Goal: Information Seeking & Learning: Learn about a topic

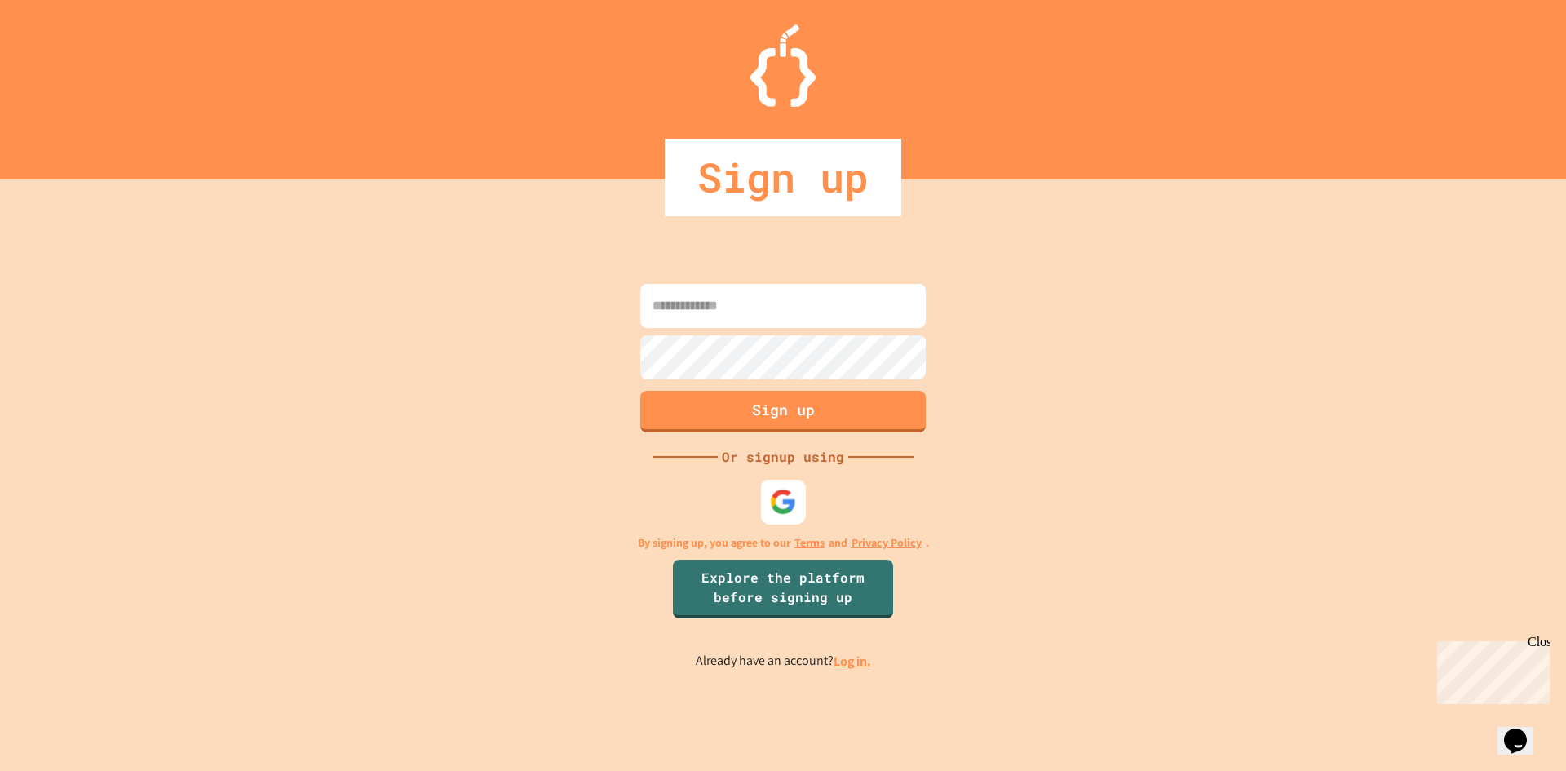
click at [789, 508] on img at bounding box center [783, 501] width 27 height 27
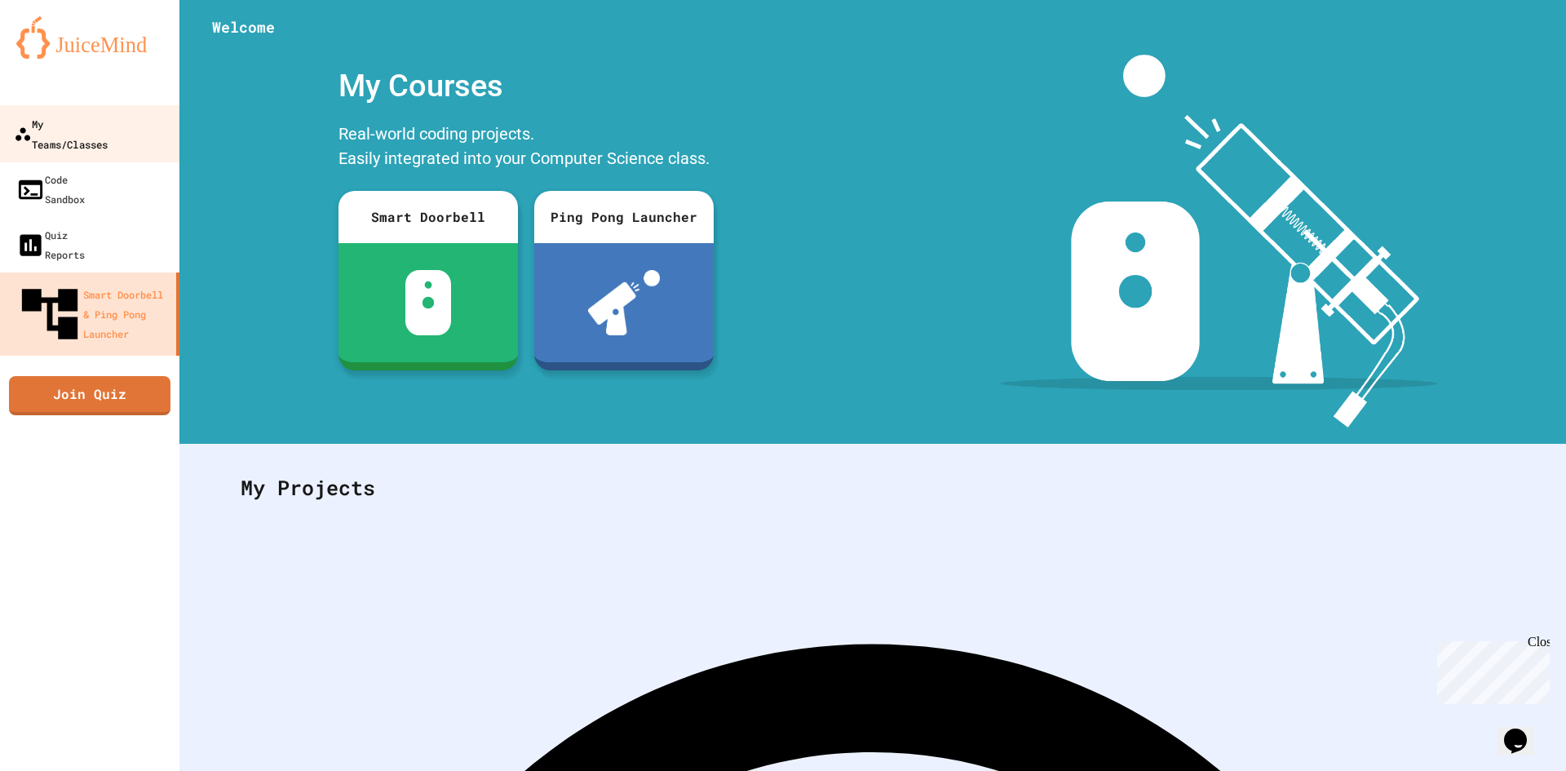
click at [151, 135] on link "My Teams/Classes" at bounding box center [90, 133] width 185 height 57
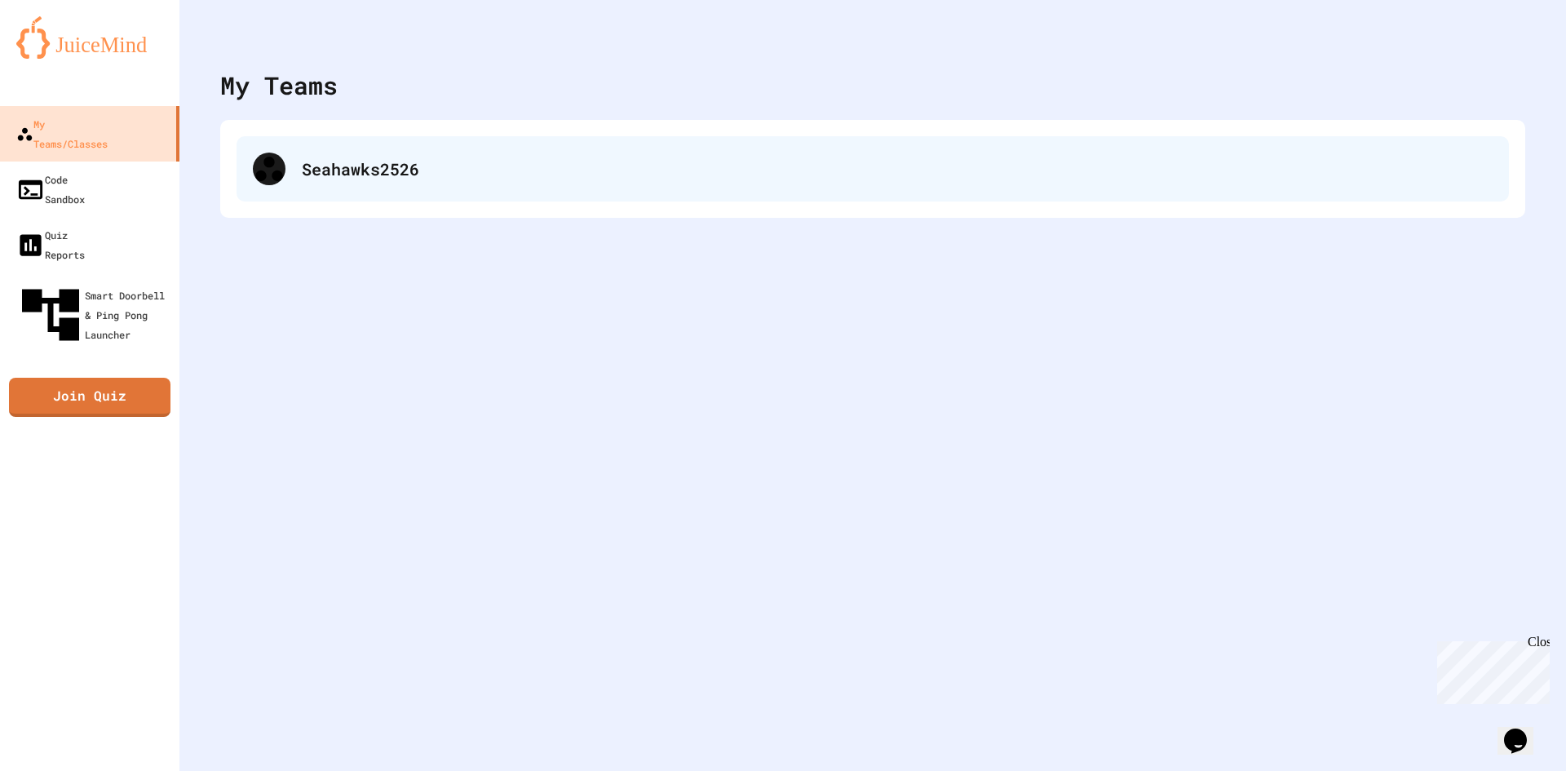
click at [347, 164] on div "Seahawks2526" at bounding box center [897, 169] width 1191 height 24
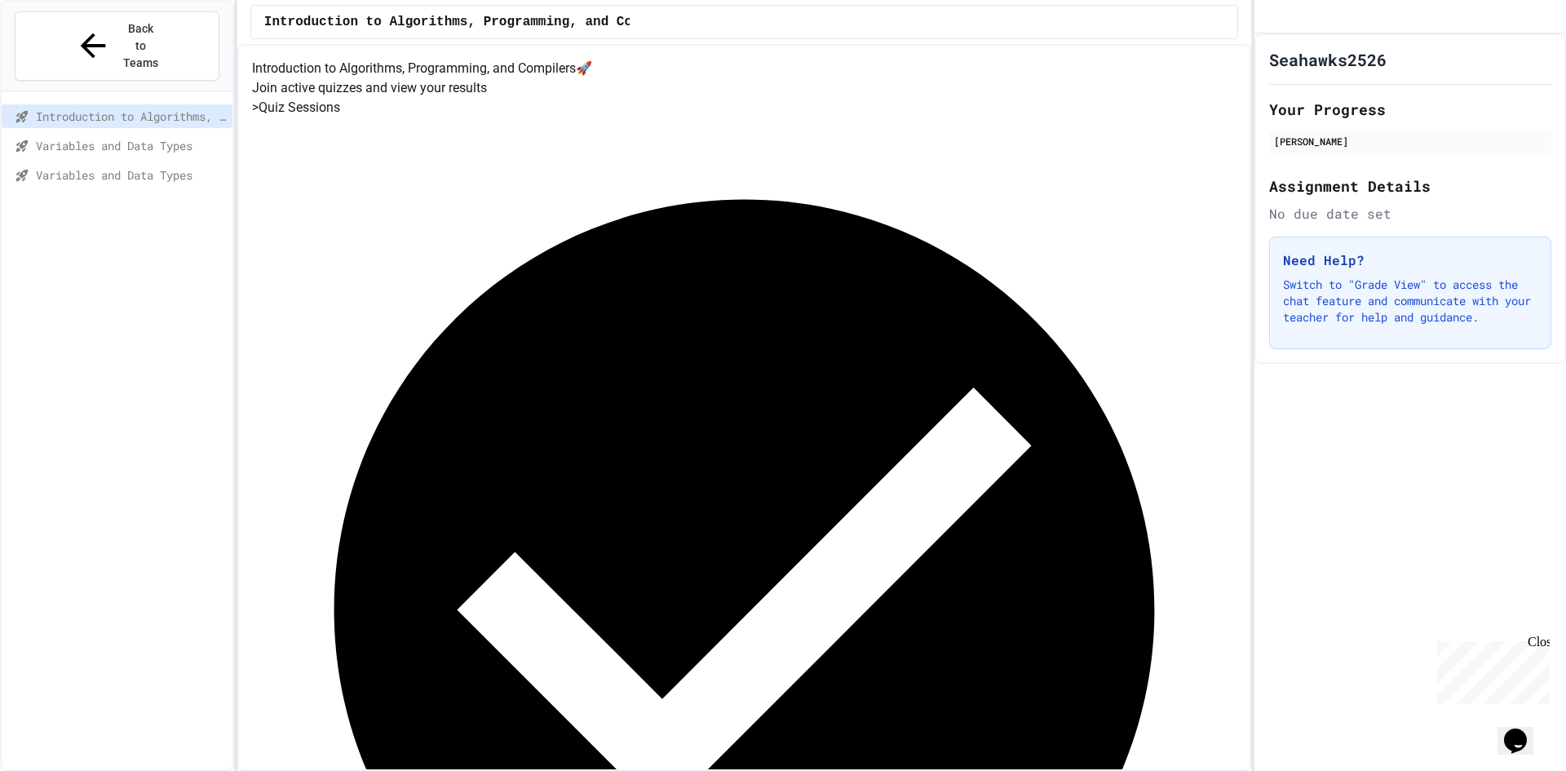
click at [113, 137] on span "Variables and Data Types" at bounding box center [131, 145] width 190 height 17
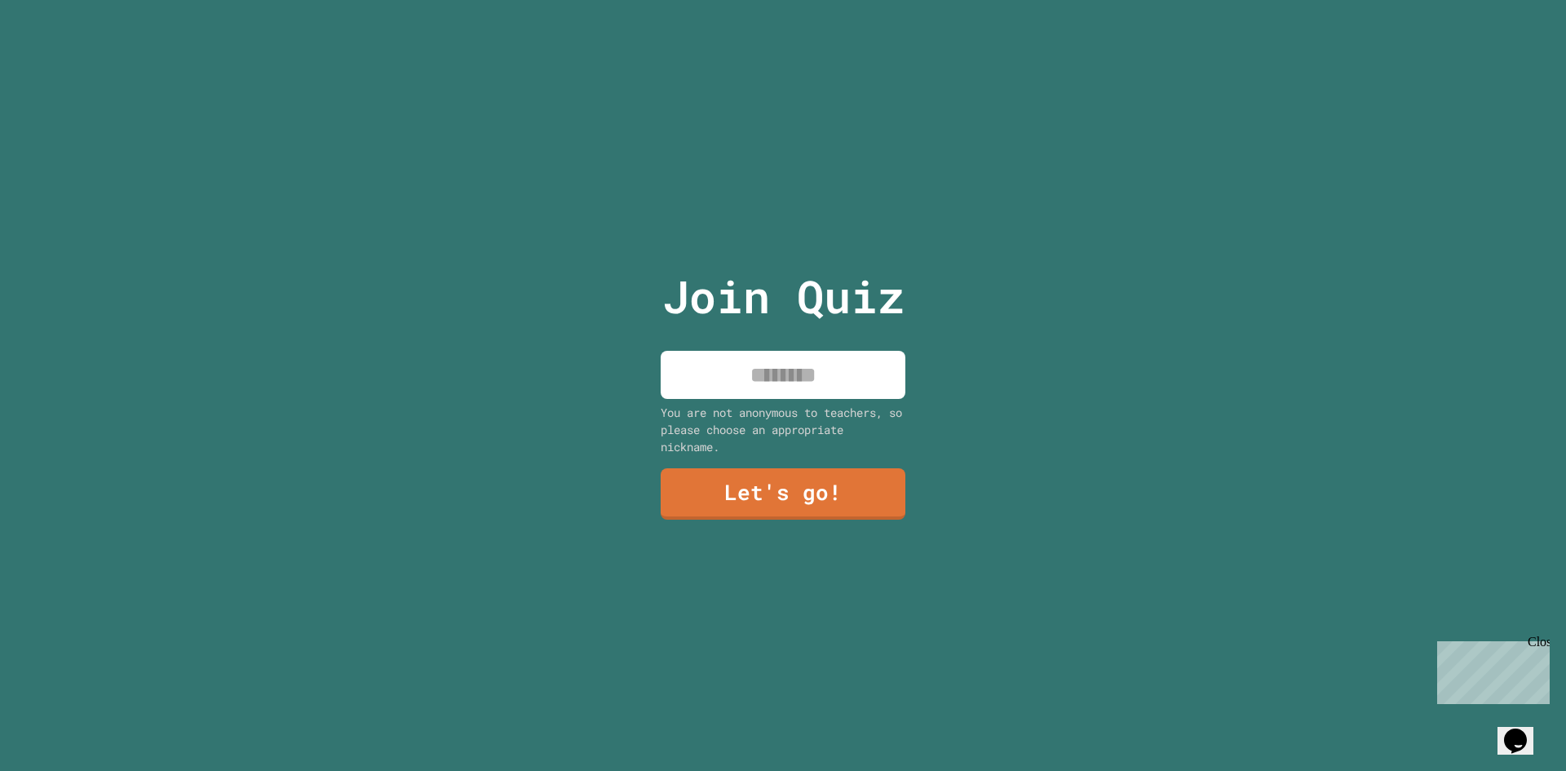
click at [834, 355] on input at bounding box center [783, 375] width 245 height 48
type input "*******"
click at [846, 520] on div "Join Quiz ******* You are not anonymous to teachers, so please choose an approp…" at bounding box center [783, 385] width 275 height 771
click at [836, 493] on link "Let's go!" at bounding box center [783, 493] width 245 height 54
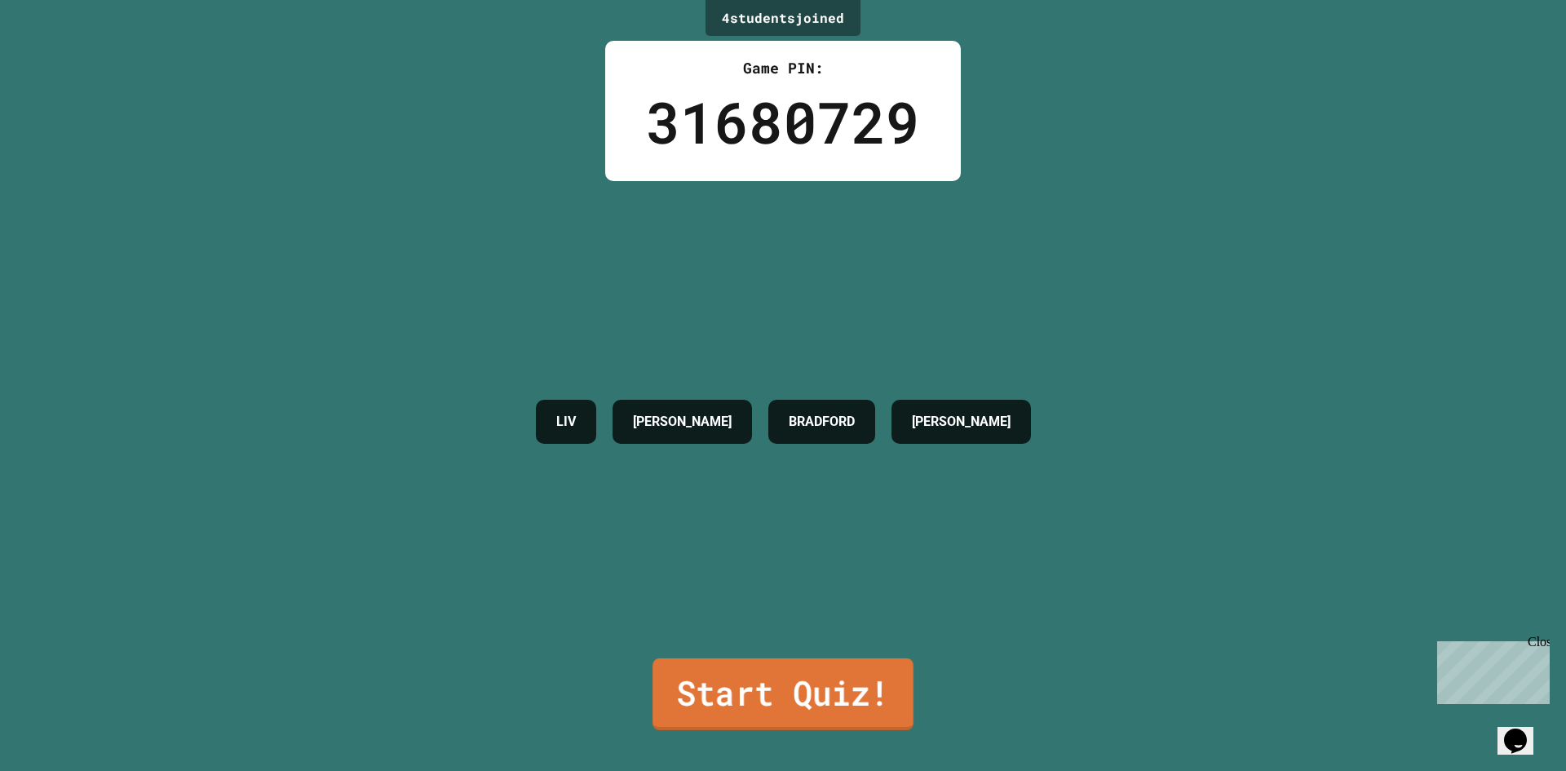
click at [803, 683] on link "Start Quiz!" at bounding box center [783, 694] width 261 height 72
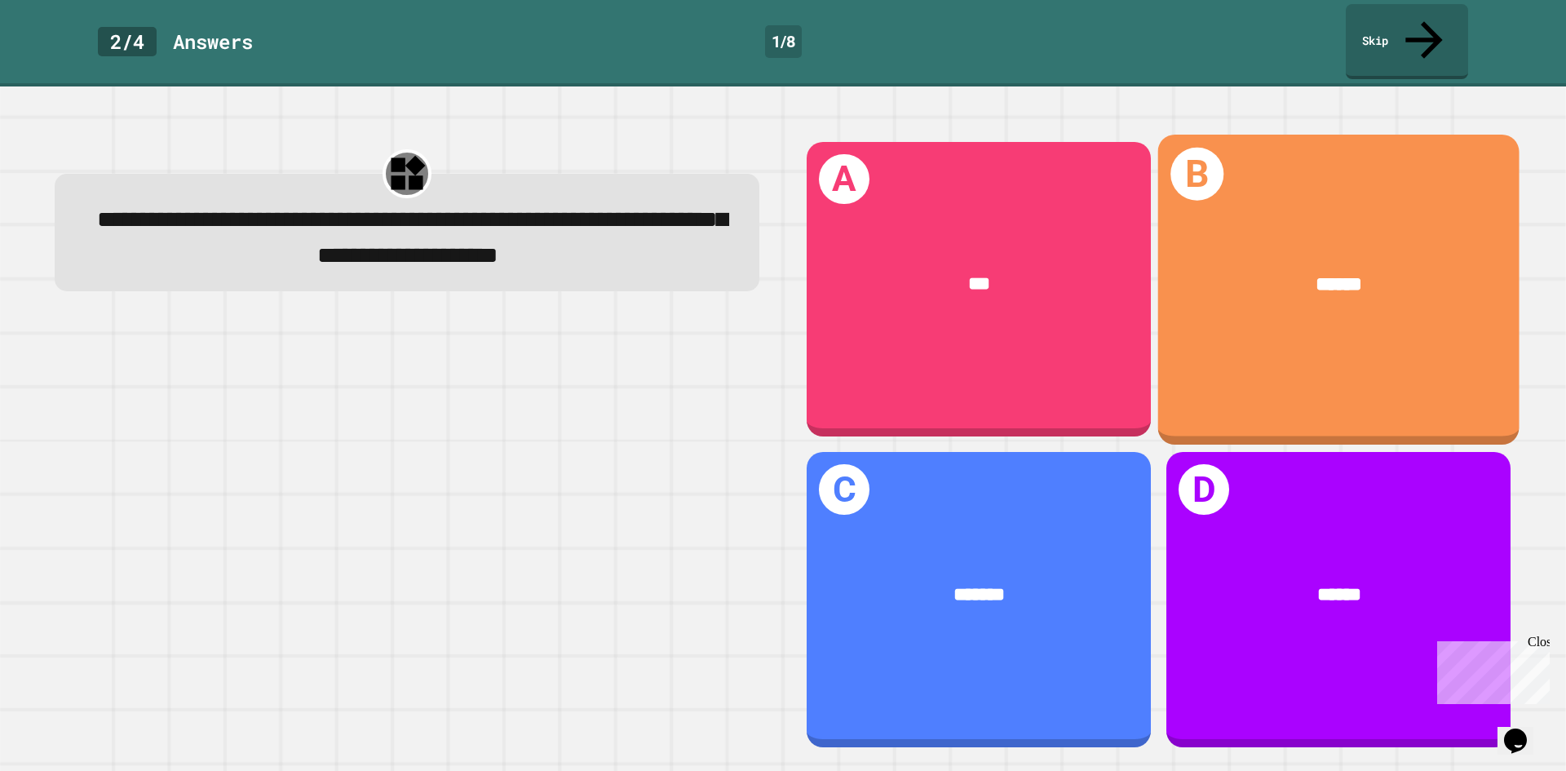
click at [1224, 188] on div "B ******" at bounding box center [1338, 290] width 361 height 310
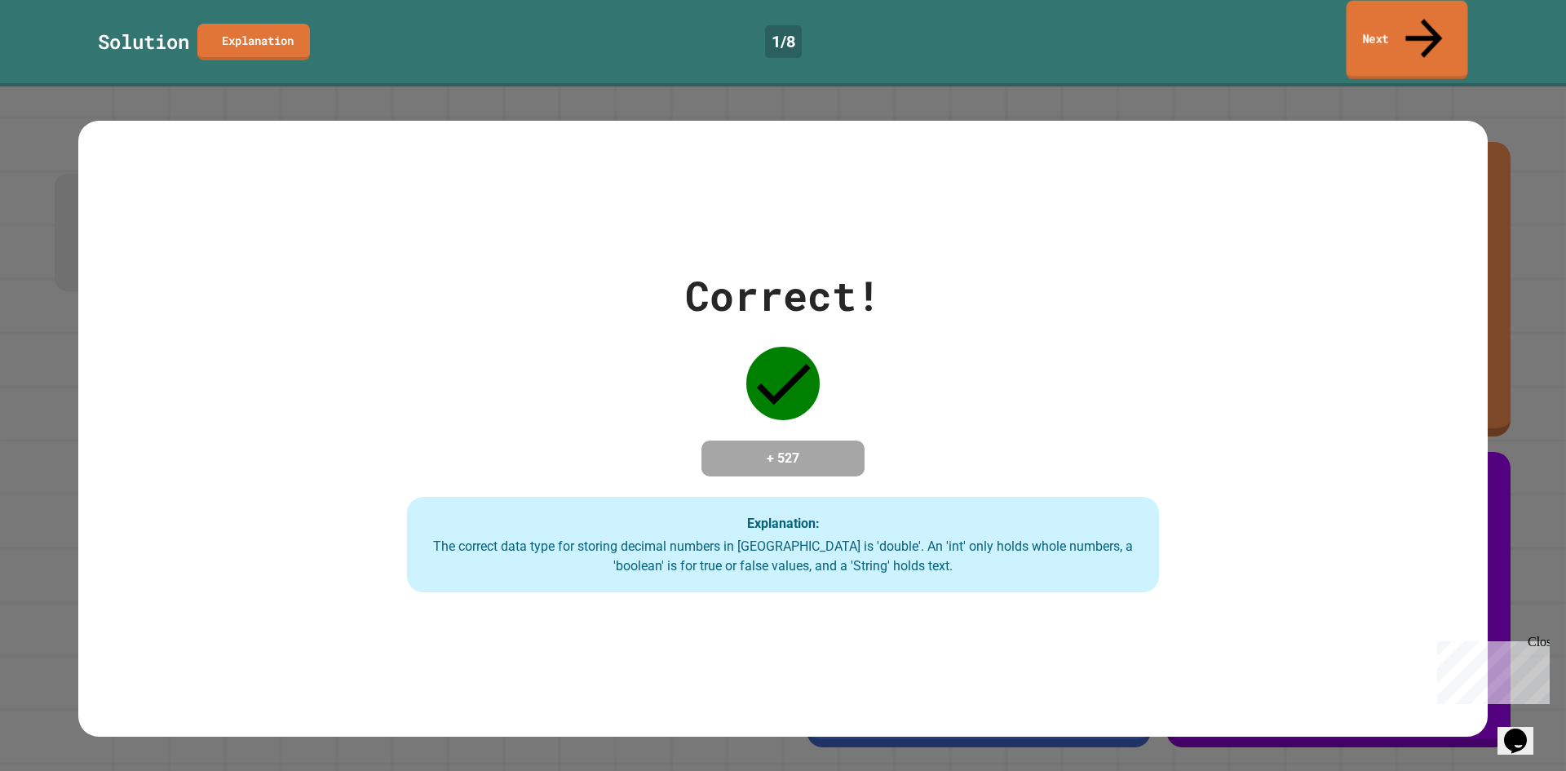
click at [1376, 24] on link "Next" at bounding box center [1408, 40] width 122 height 79
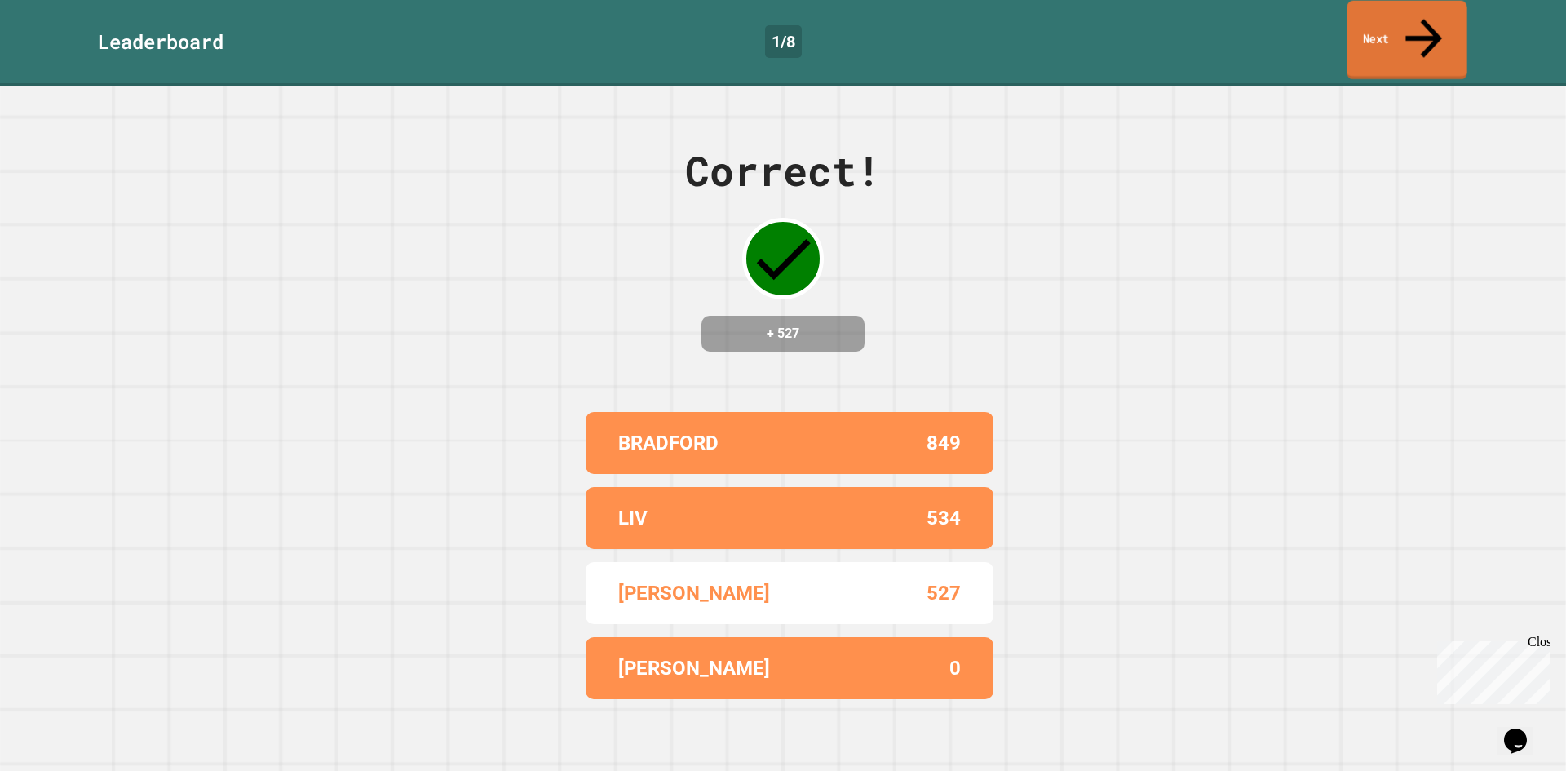
click at [1386, 18] on link "Next" at bounding box center [1407, 40] width 121 height 79
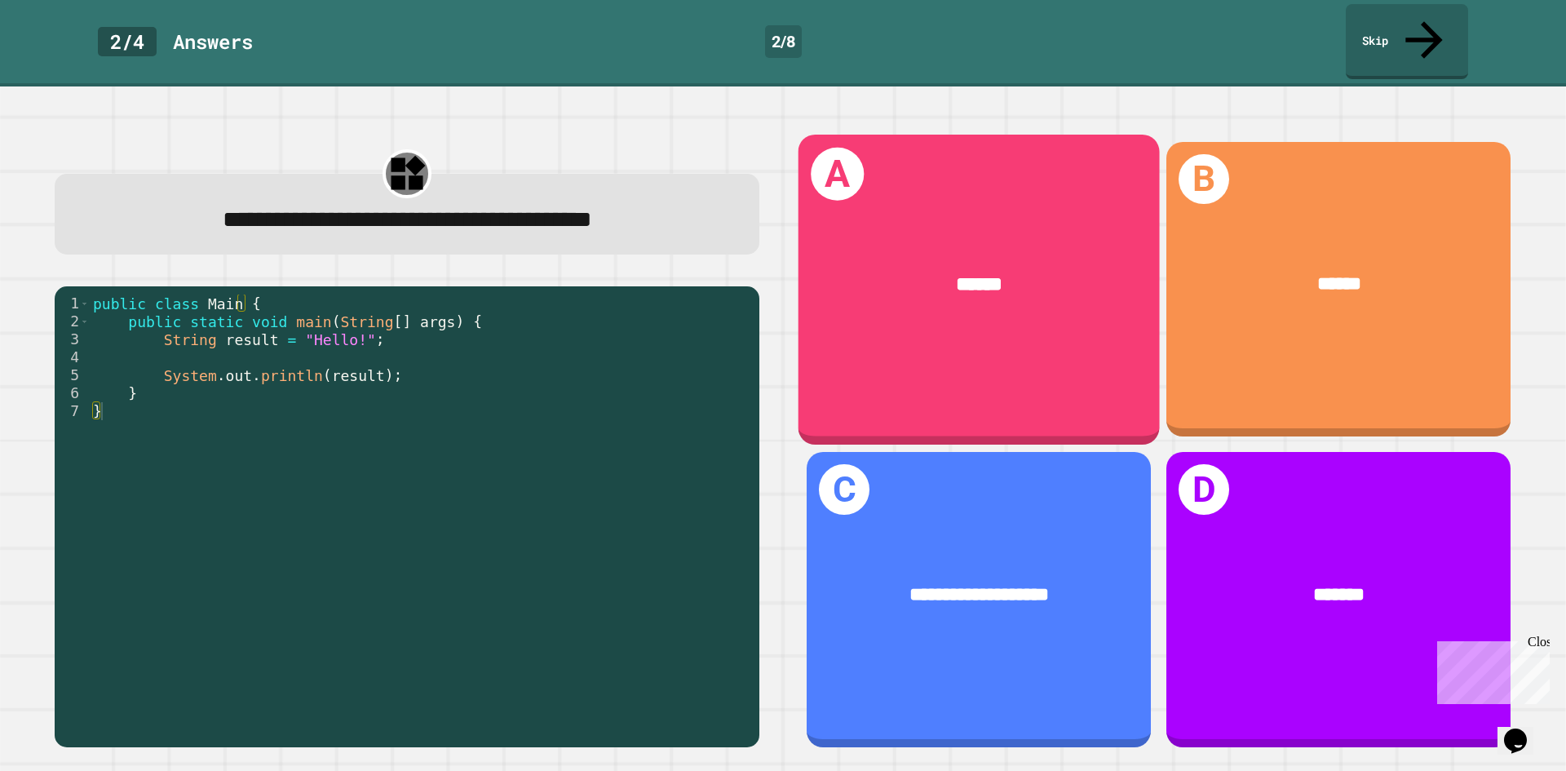
click at [980, 230] on div "******" at bounding box center [979, 284] width 361 height 109
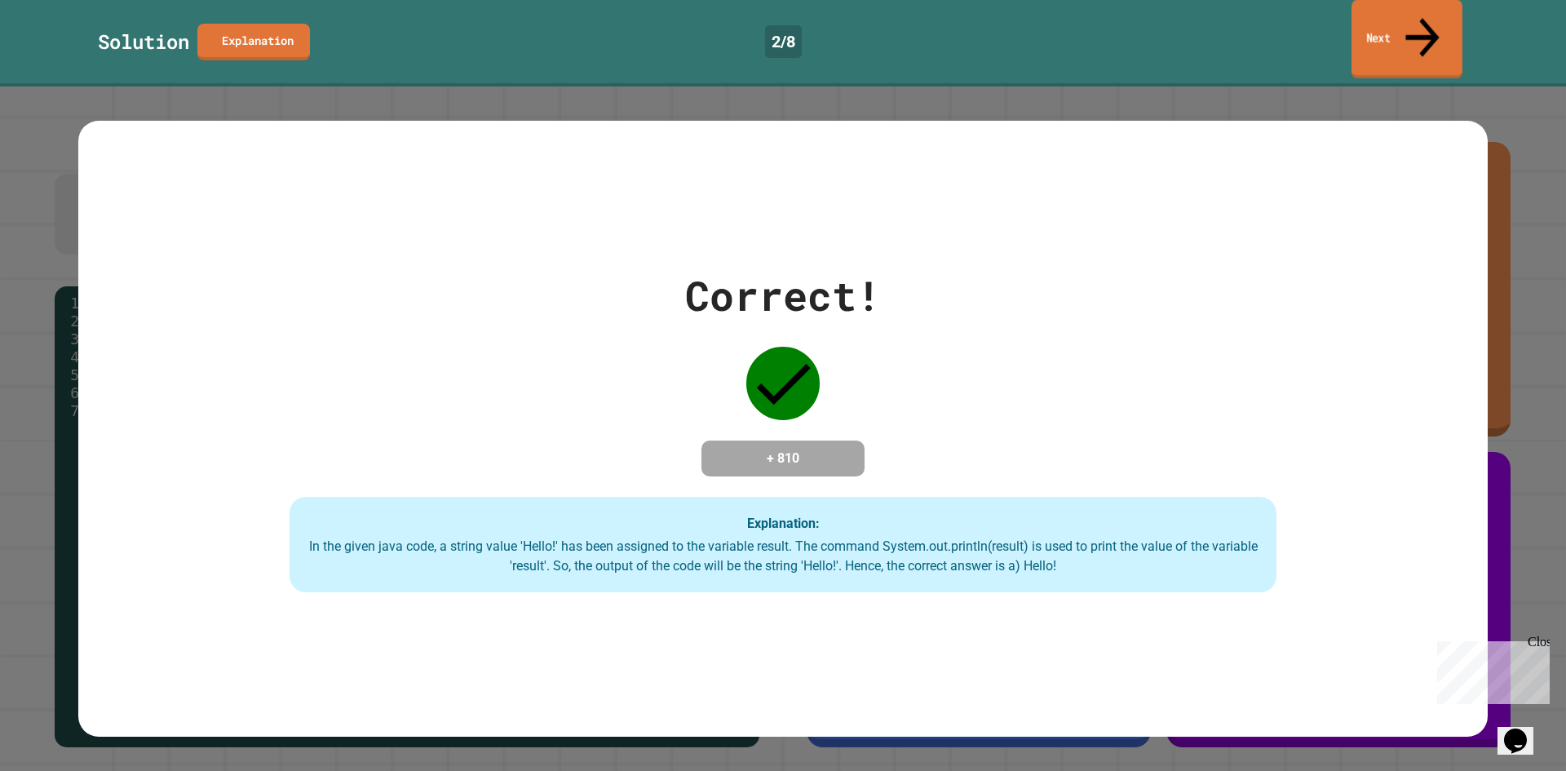
click at [1369, 16] on link "Next" at bounding box center [1407, 39] width 111 height 79
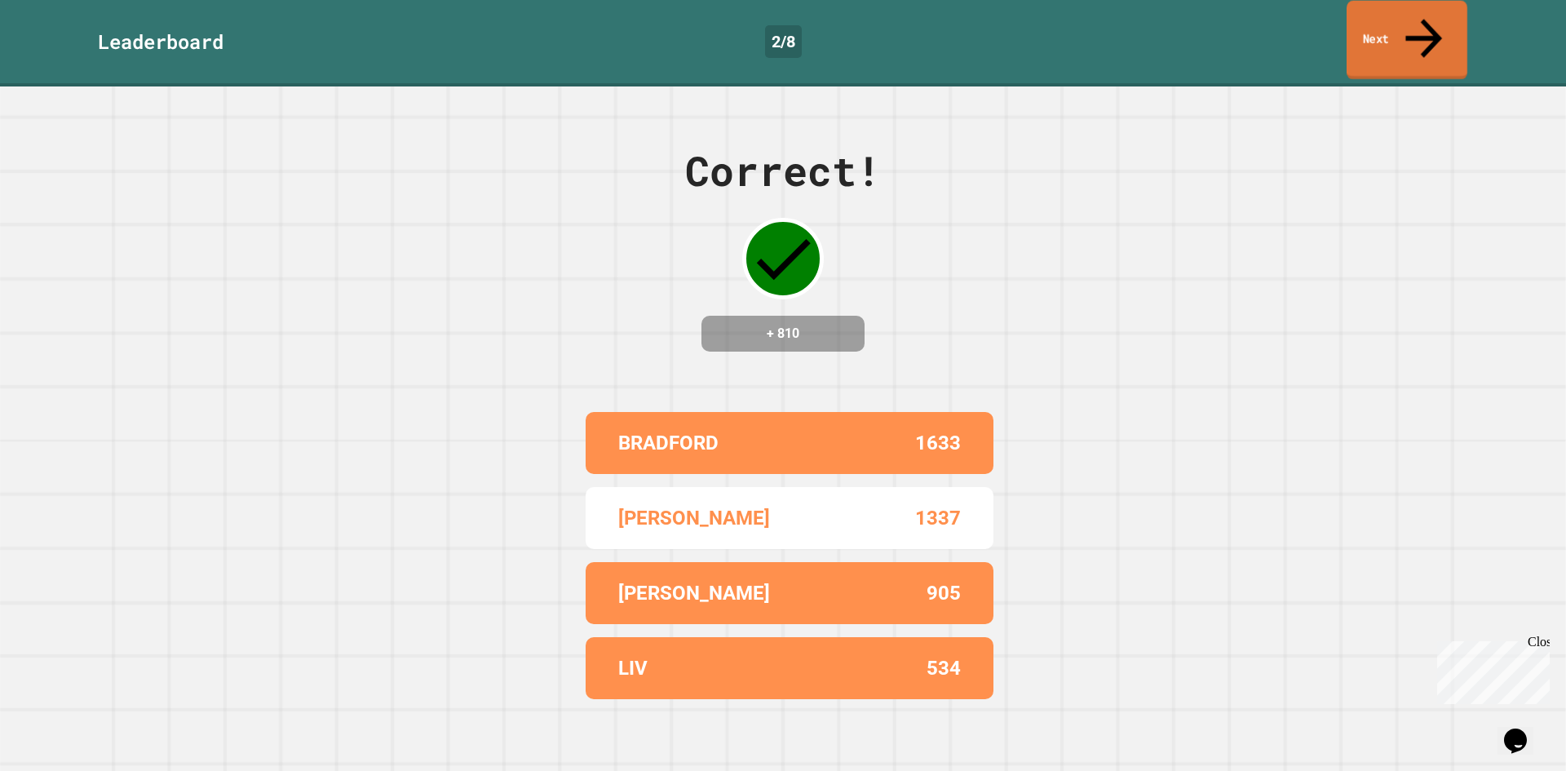
click at [1384, 20] on link "Next" at bounding box center [1407, 40] width 121 height 79
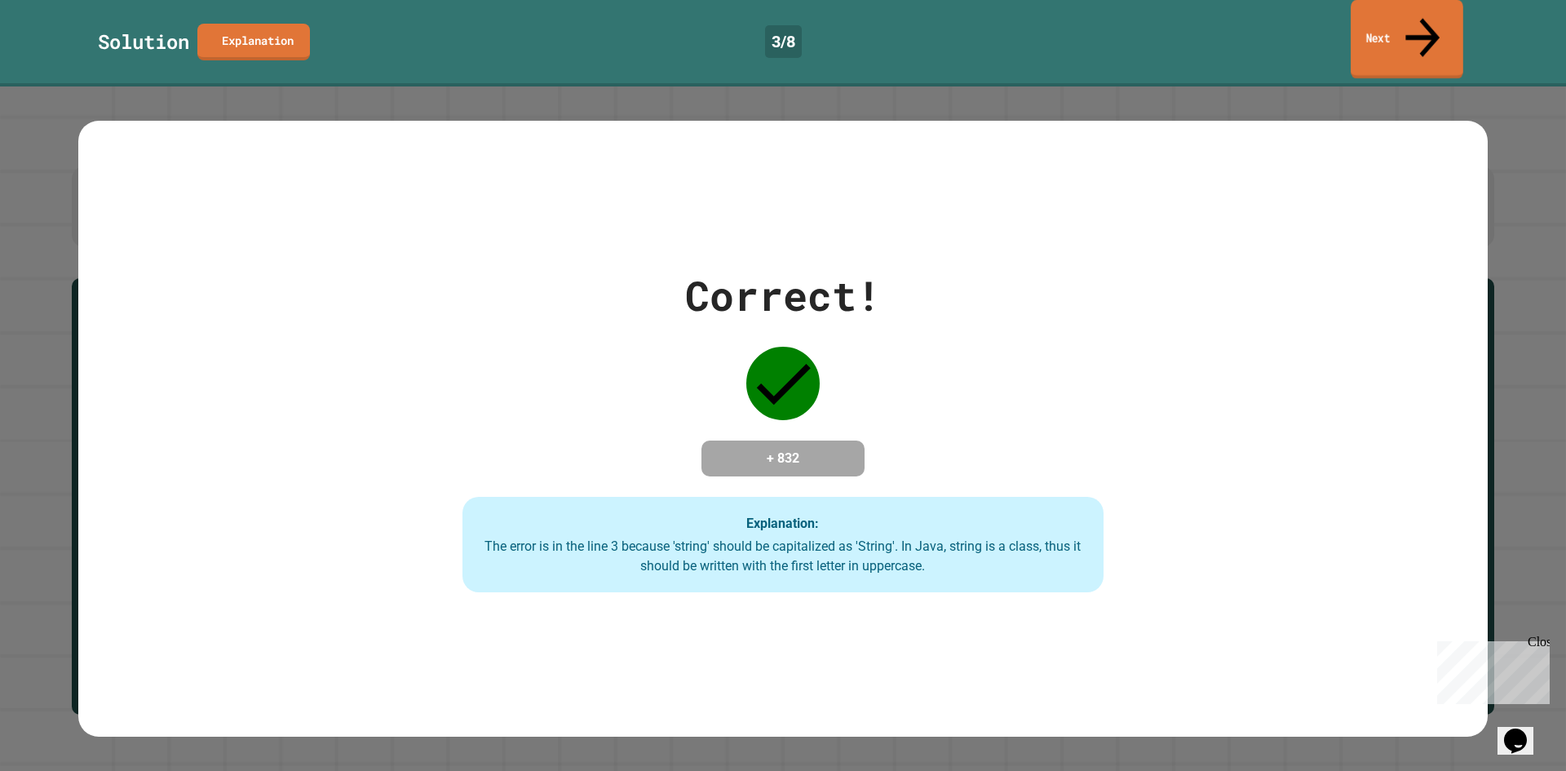
click at [1370, 11] on link "Next" at bounding box center [1407, 39] width 113 height 79
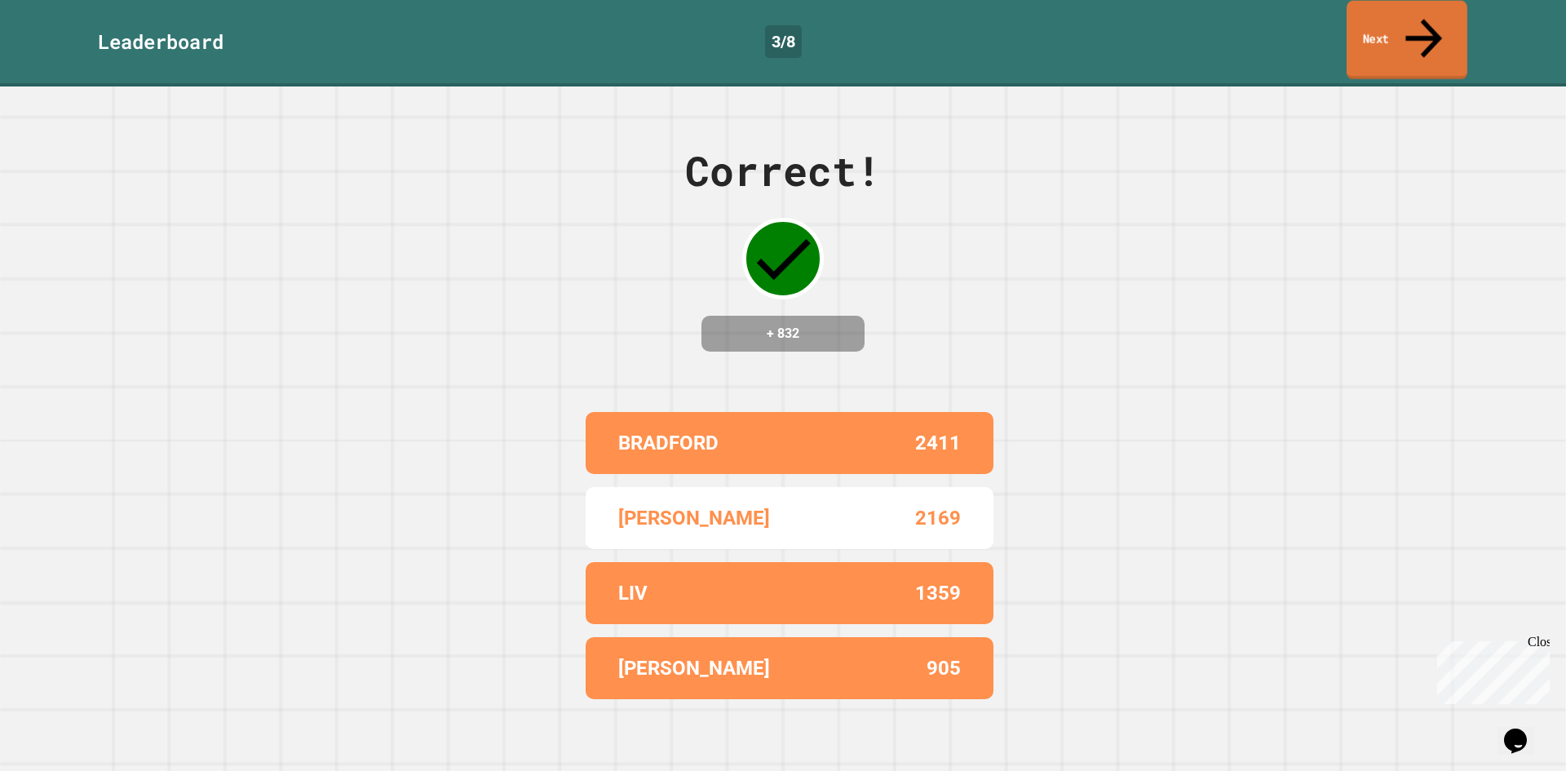
click at [1387, 25] on link "Next" at bounding box center [1407, 40] width 121 height 79
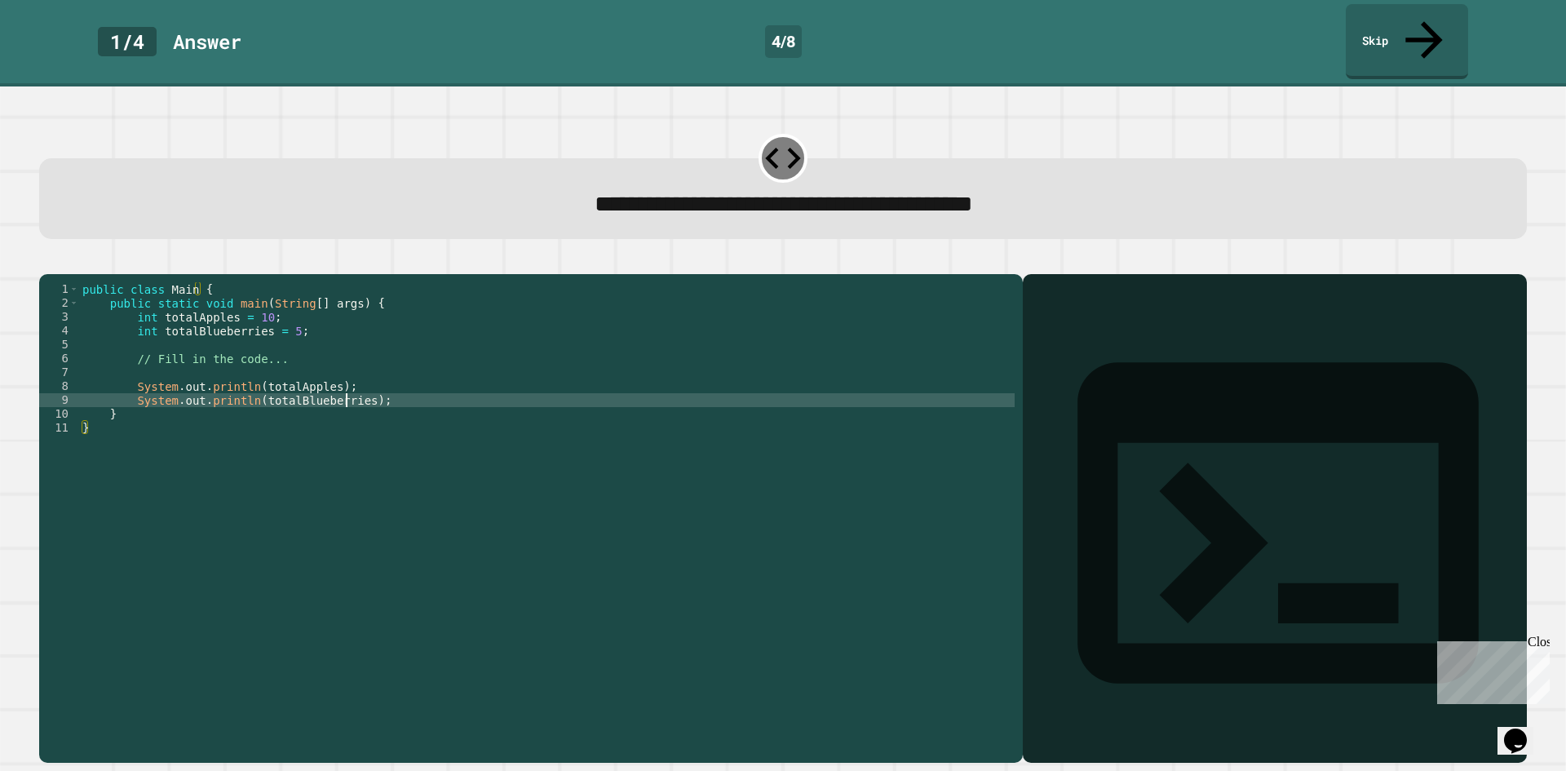
click at [349, 386] on div "public class Main { public static void main ( String [ ] args ) { int totalAppl…" at bounding box center [547, 517] width 936 height 471
click at [352, 386] on div "public class Main { public static void main ( String [ ] args ) { int totalAppl…" at bounding box center [547, 517] width 936 height 471
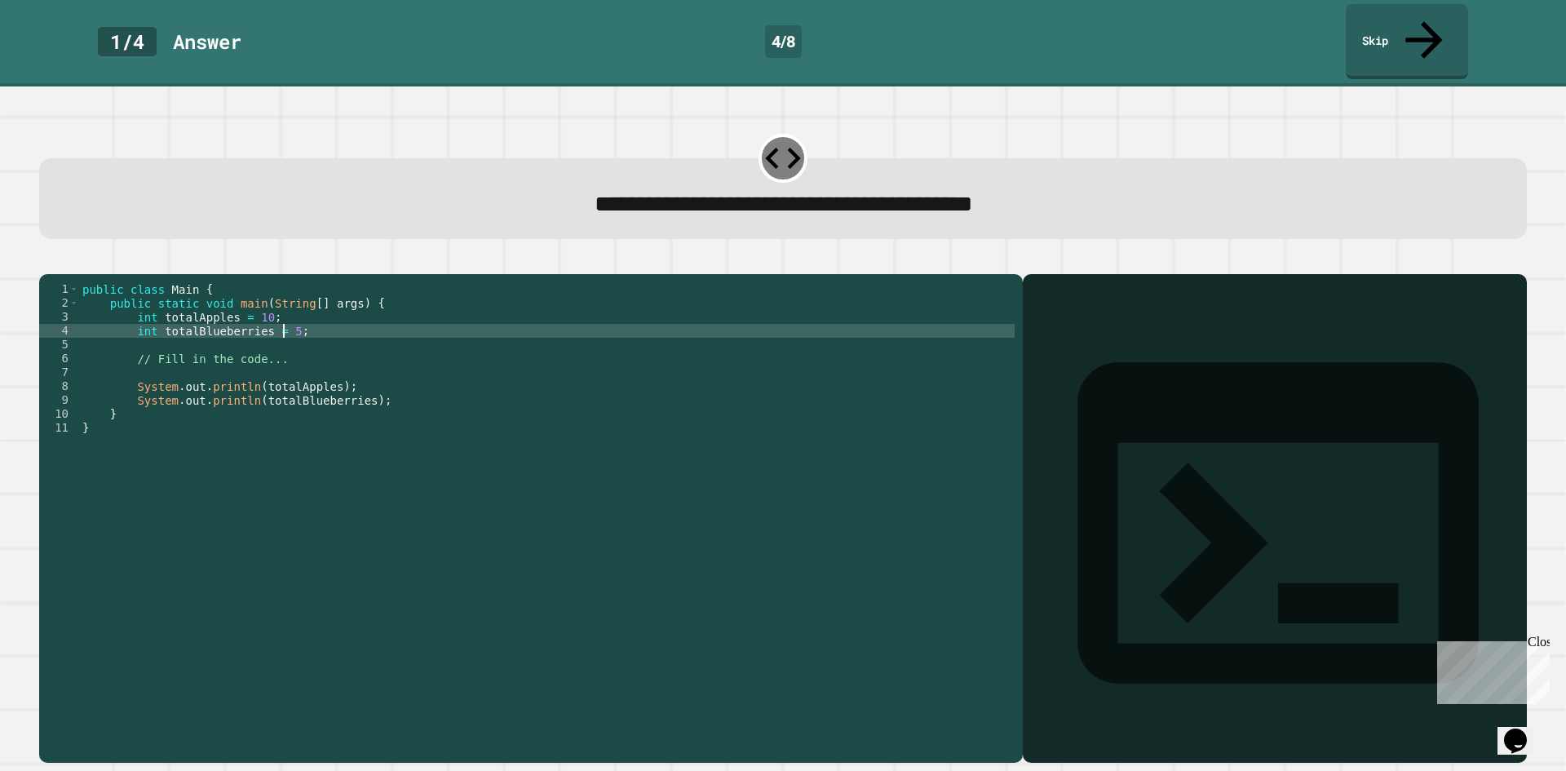
click at [281, 319] on div "public class Main { public static void main ( String [ ] args ) { int totalAppl…" at bounding box center [547, 517] width 936 height 471
type textarea "**********"
click at [47, 261] on icon "button" at bounding box center [47, 261] width 0 height 0
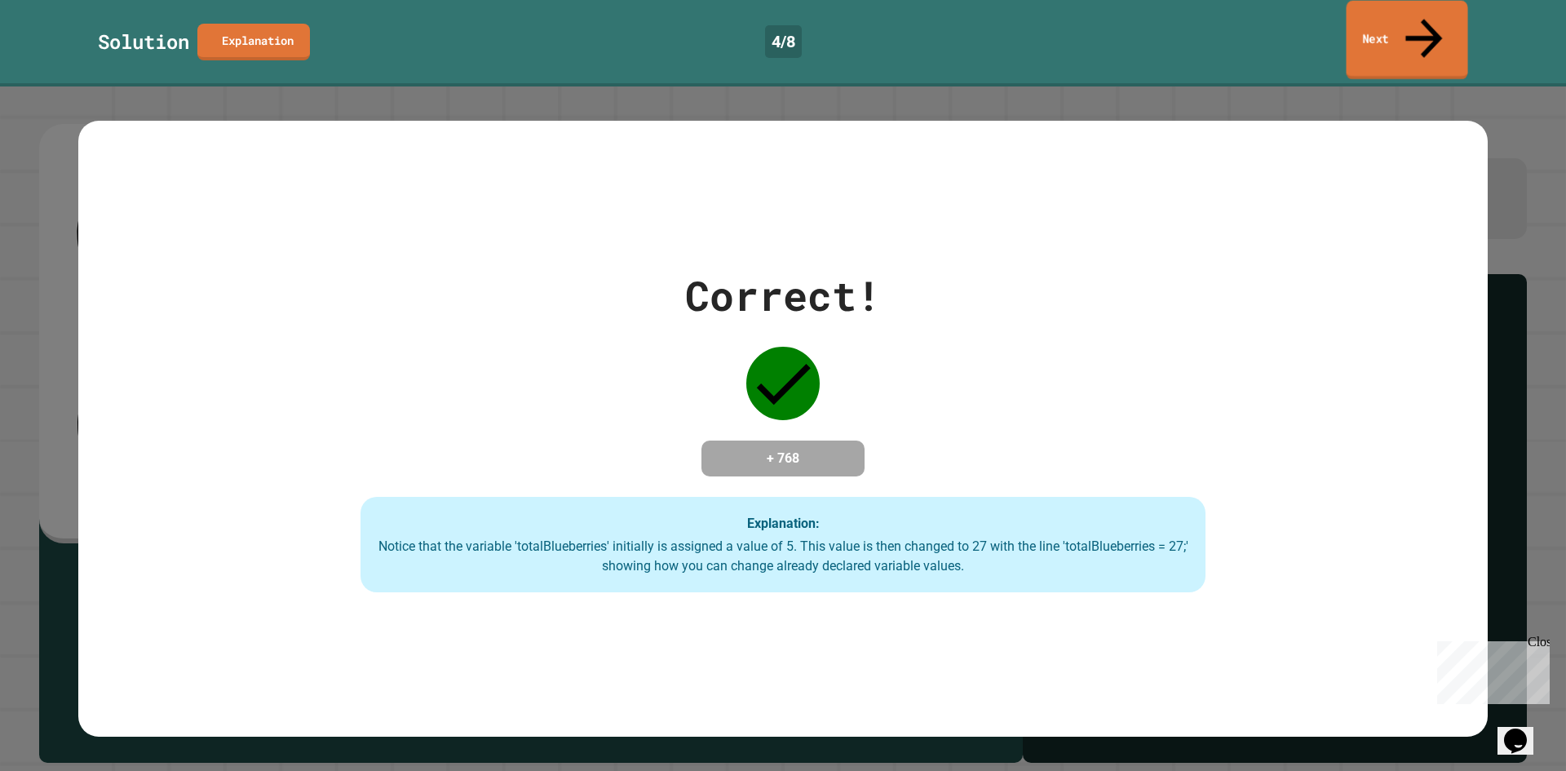
click at [1420, 11] on icon at bounding box center [1424, 38] width 55 height 58
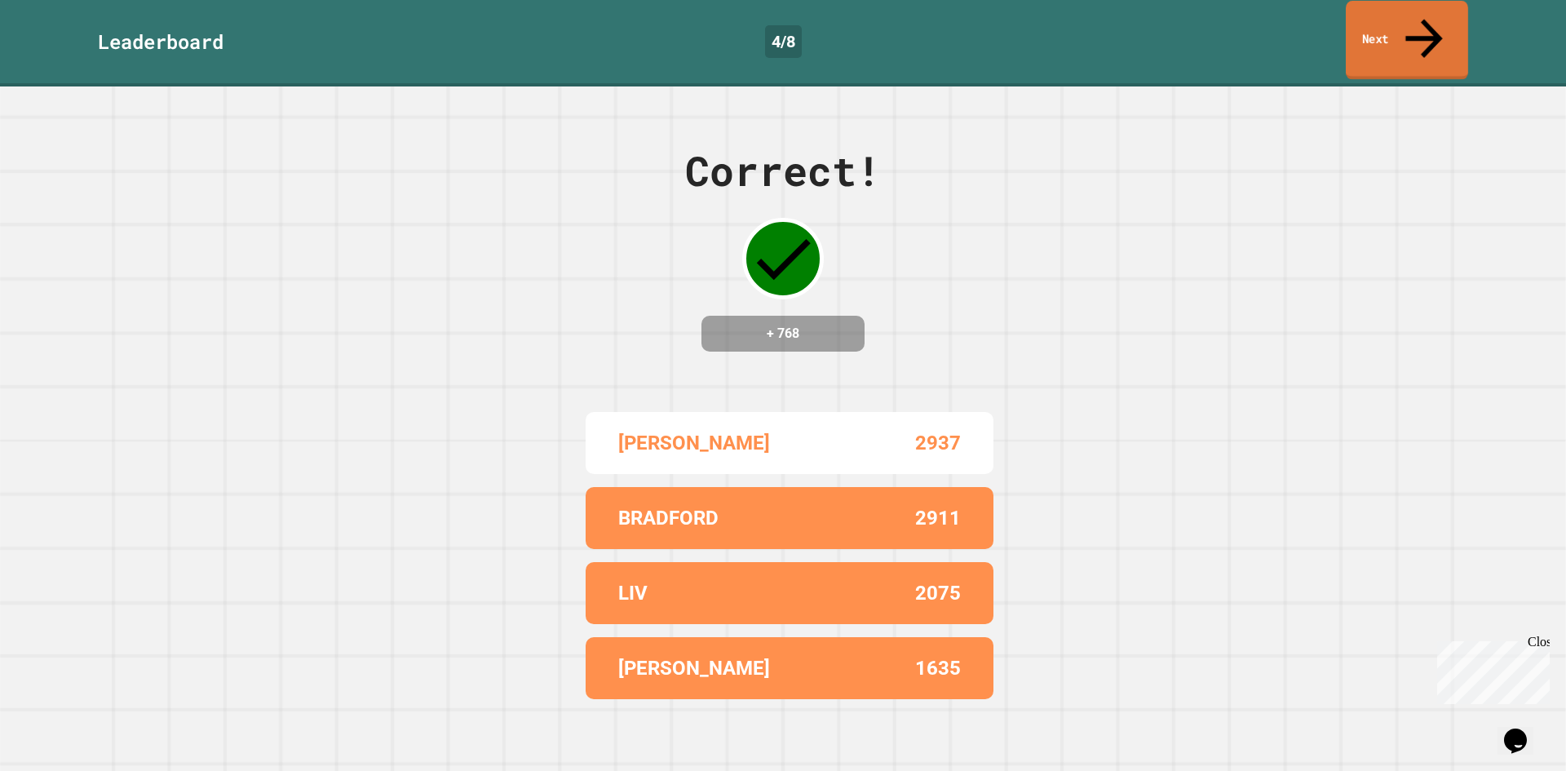
click at [1388, 21] on link "Next" at bounding box center [1407, 40] width 122 height 79
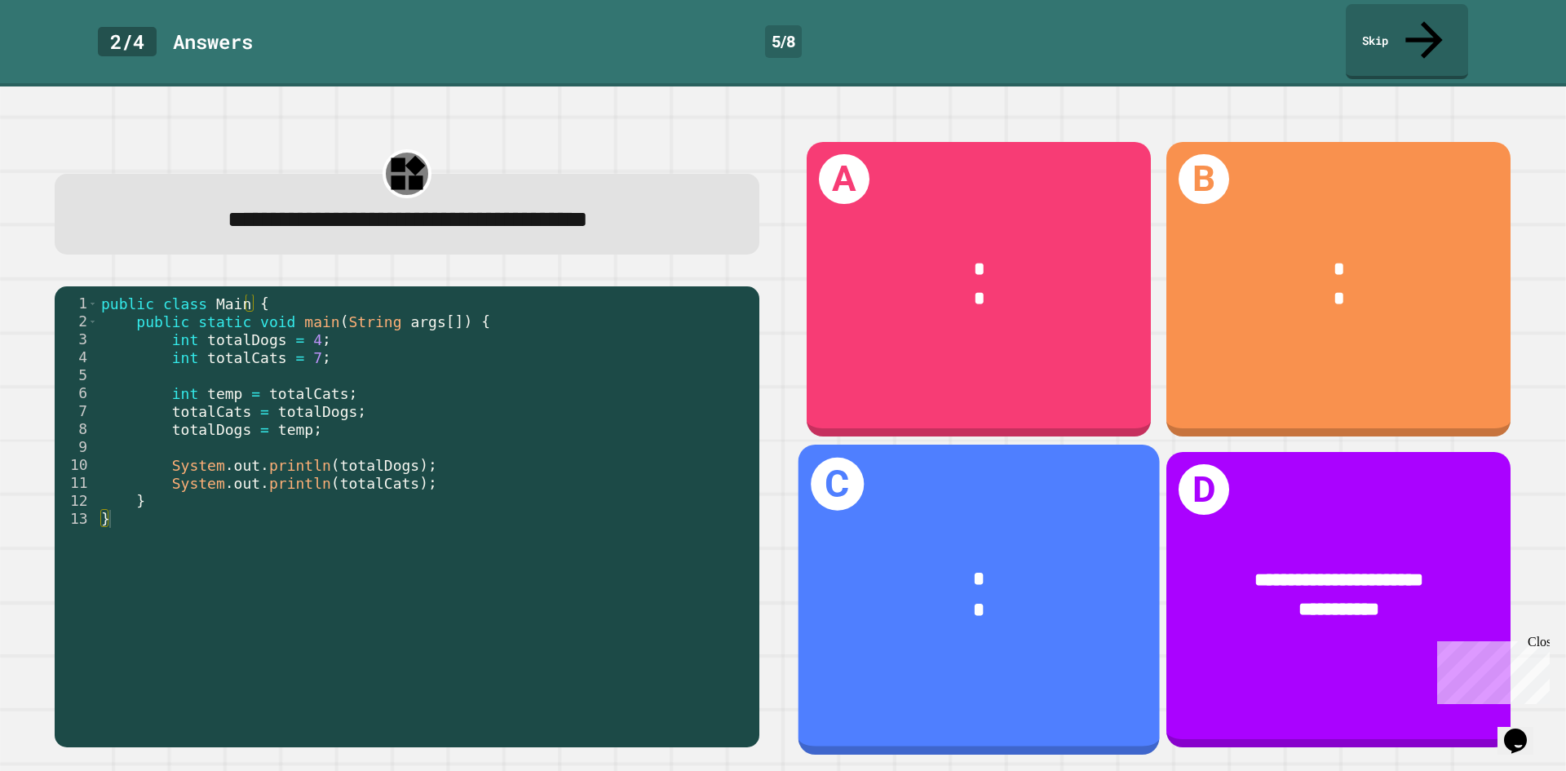
click at [1006, 493] on div "C * *" at bounding box center [979, 600] width 361 height 310
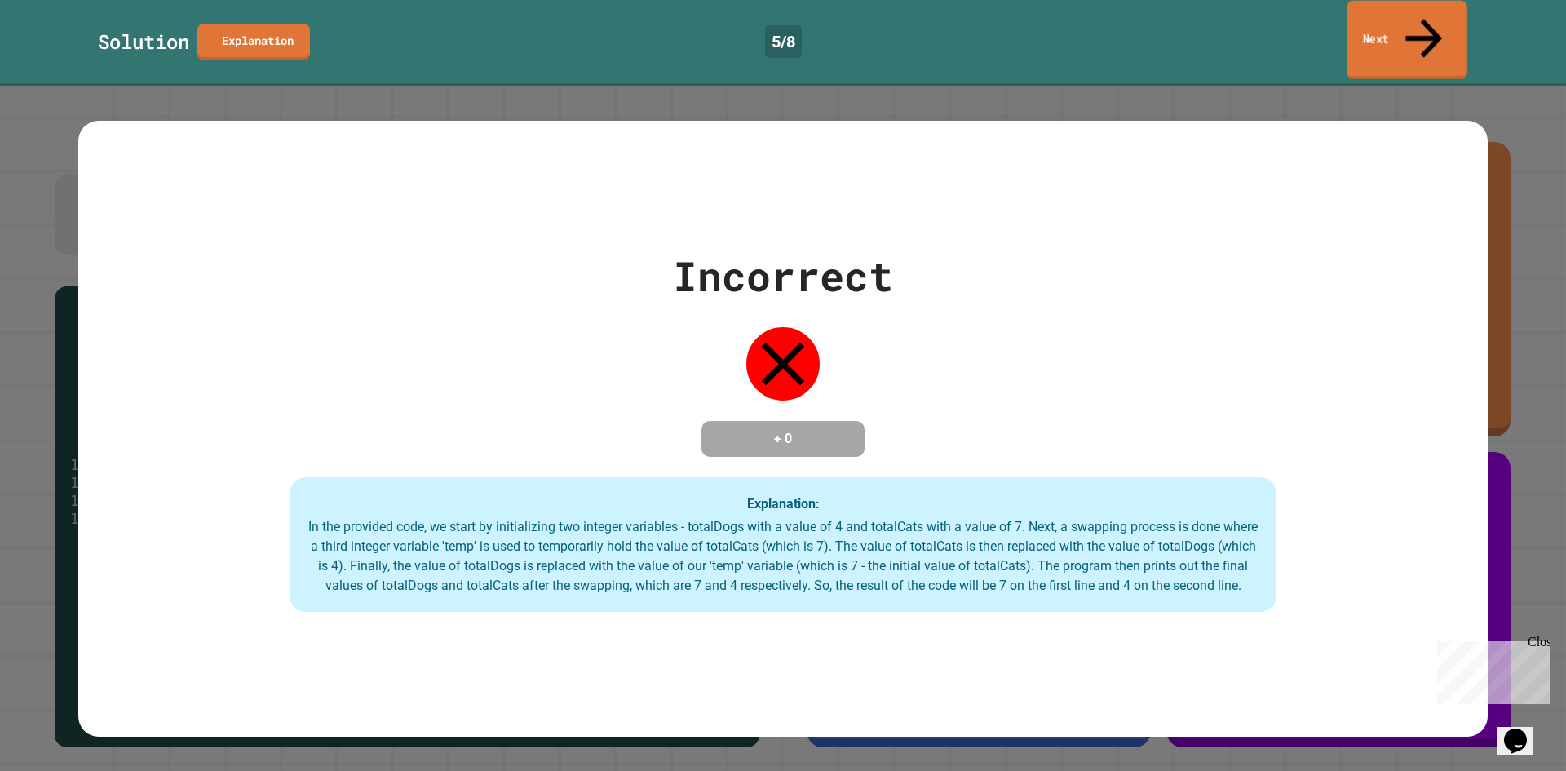
click at [1413, 18] on link "Next" at bounding box center [1407, 40] width 121 height 79
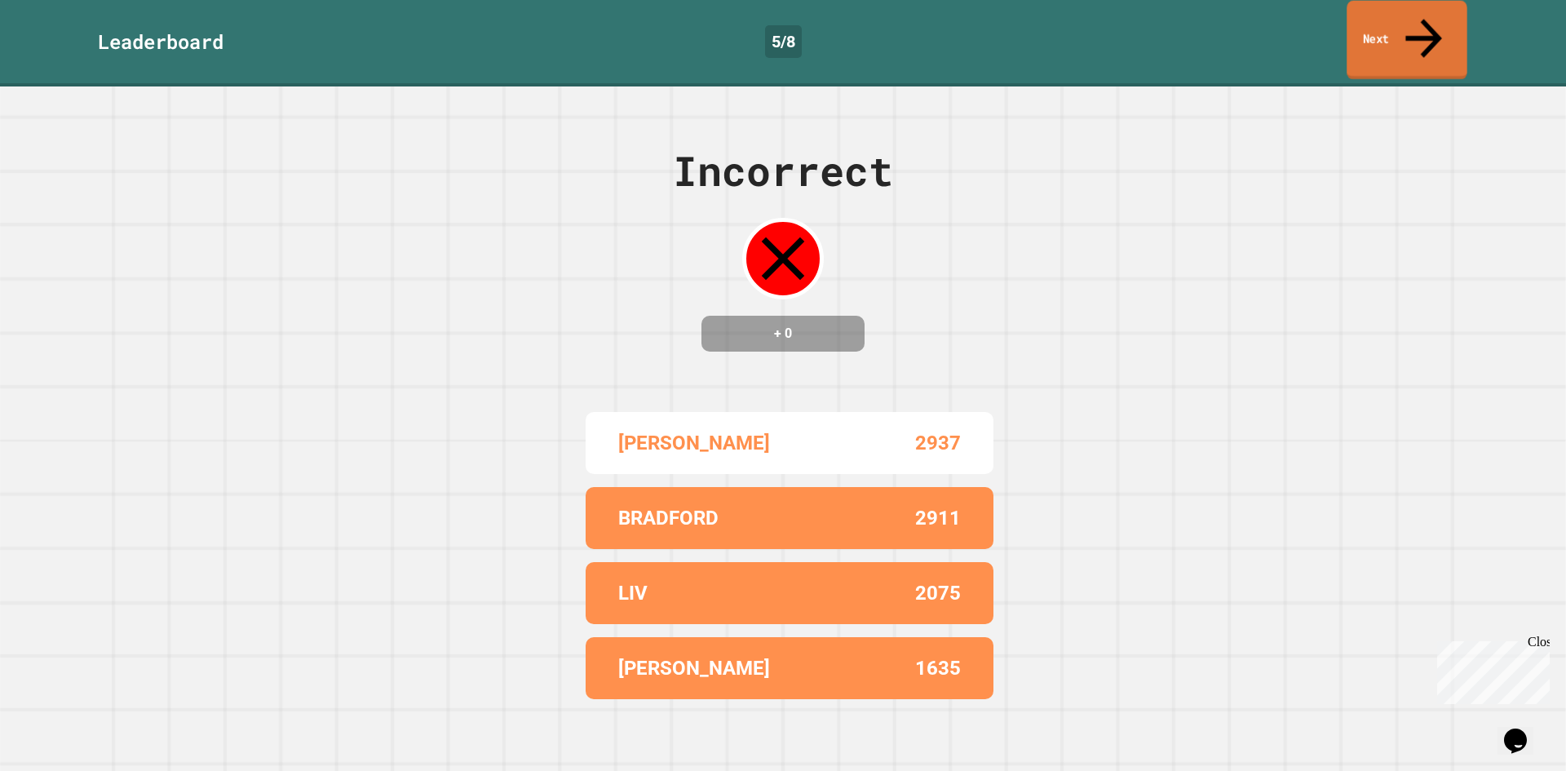
click at [1413, 18] on link "Next" at bounding box center [1407, 40] width 120 height 79
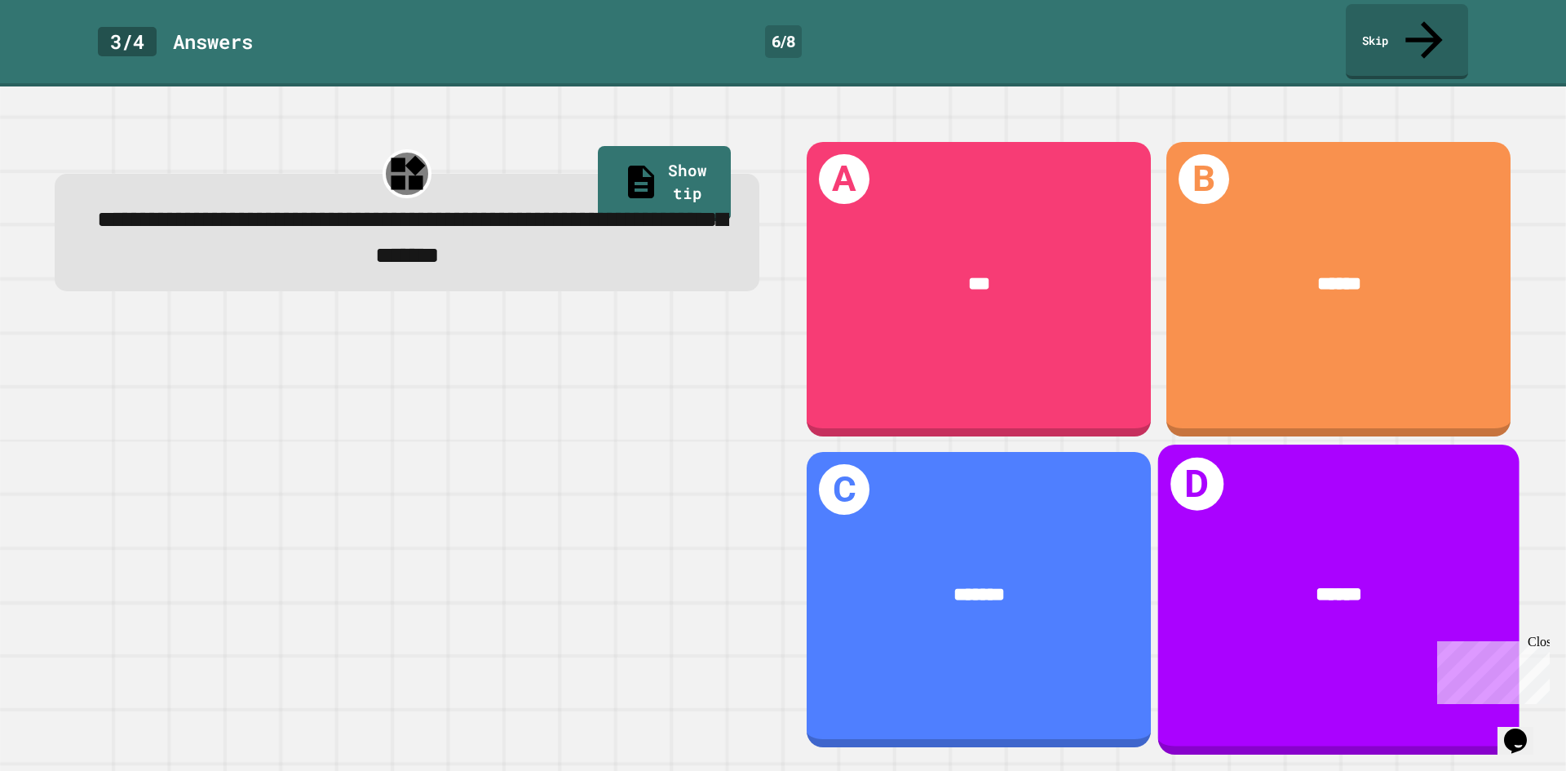
click at [1317, 584] on span "******" at bounding box center [1340, 594] width 46 height 20
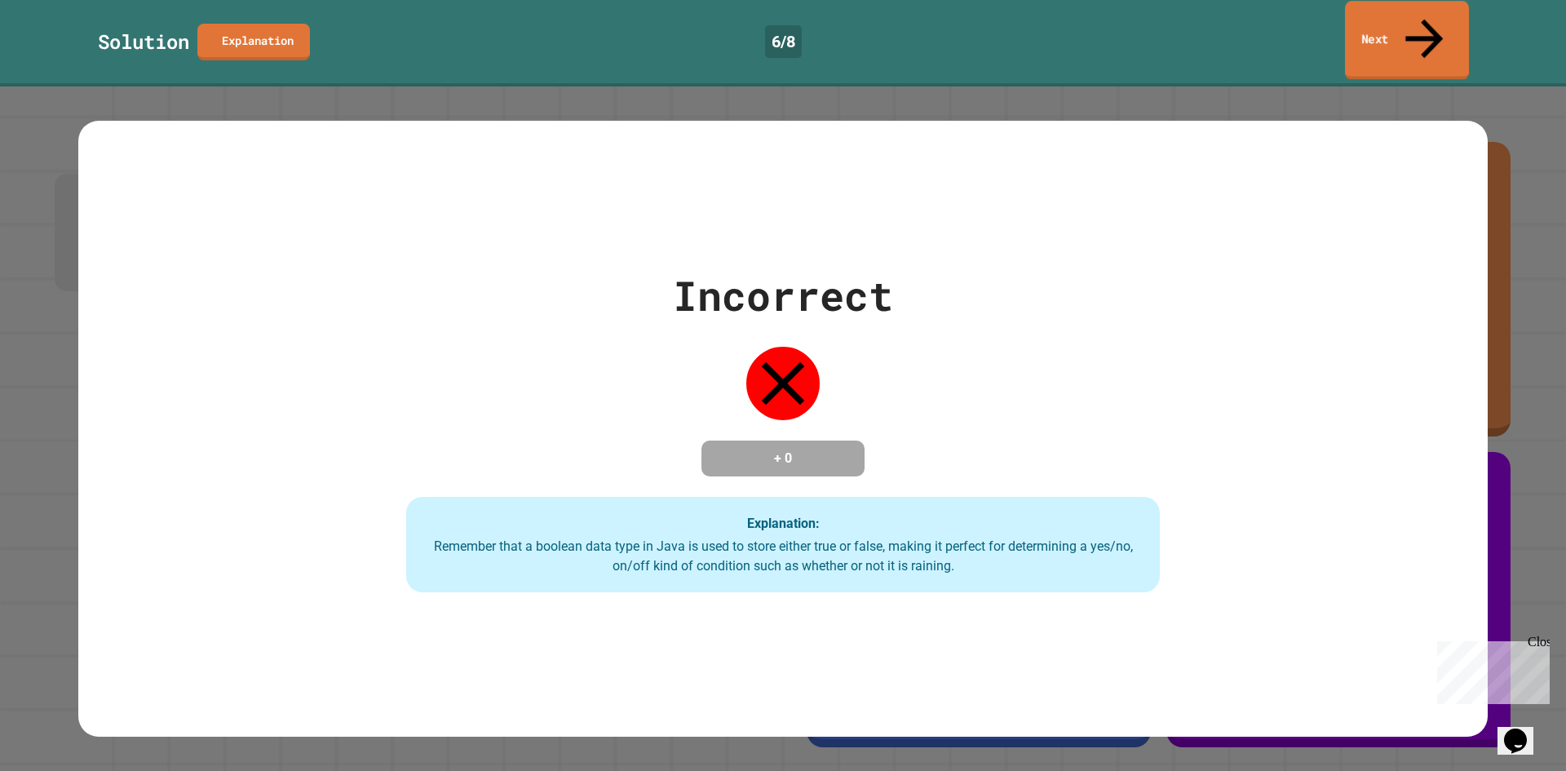
click at [1402, 14] on link "Next" at bounding box center [1407, 40] width 124 height 79
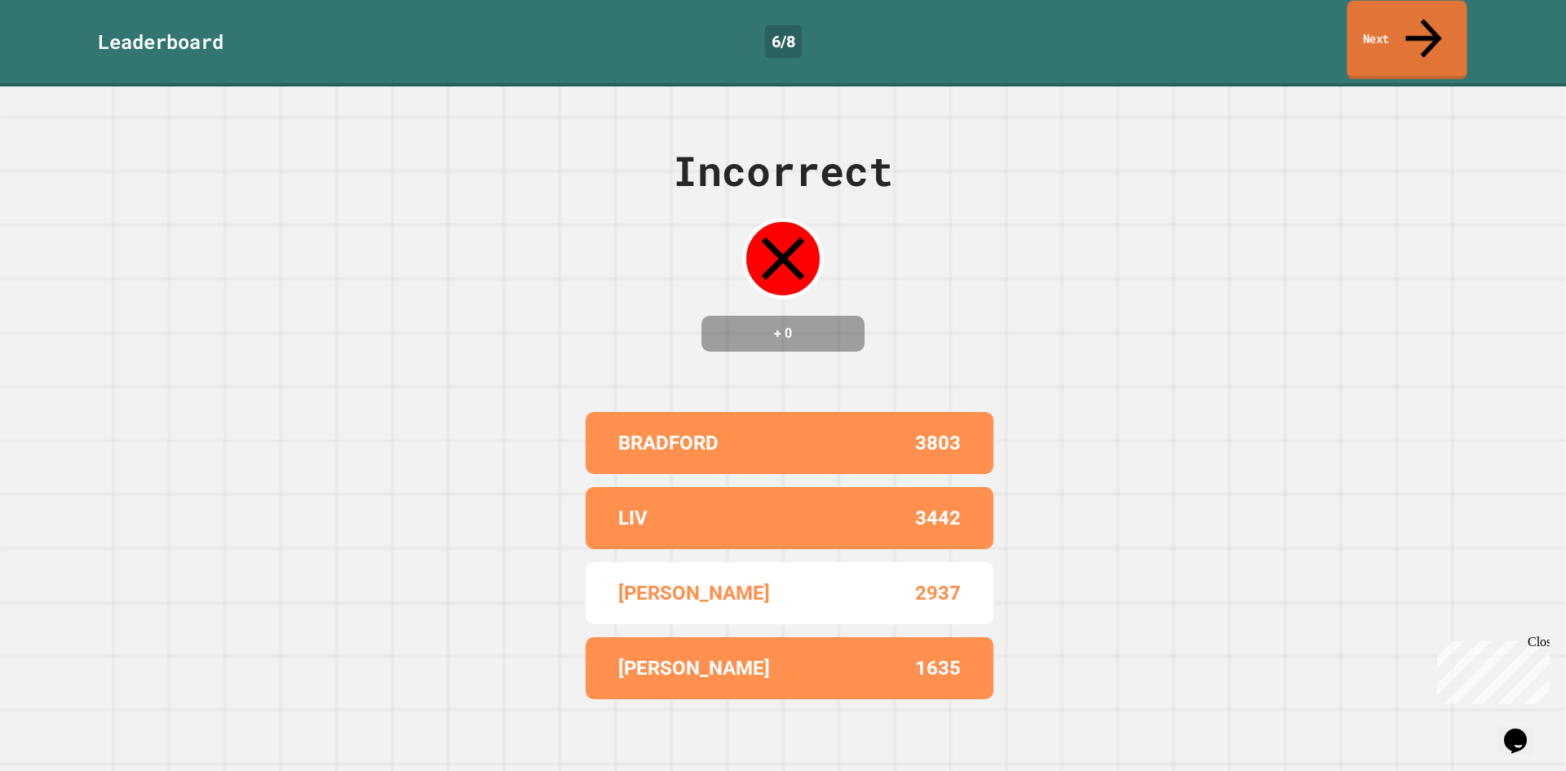
click at [1402, 14] on link "Next" at bounding box center [1407, 40] width 120 height 79
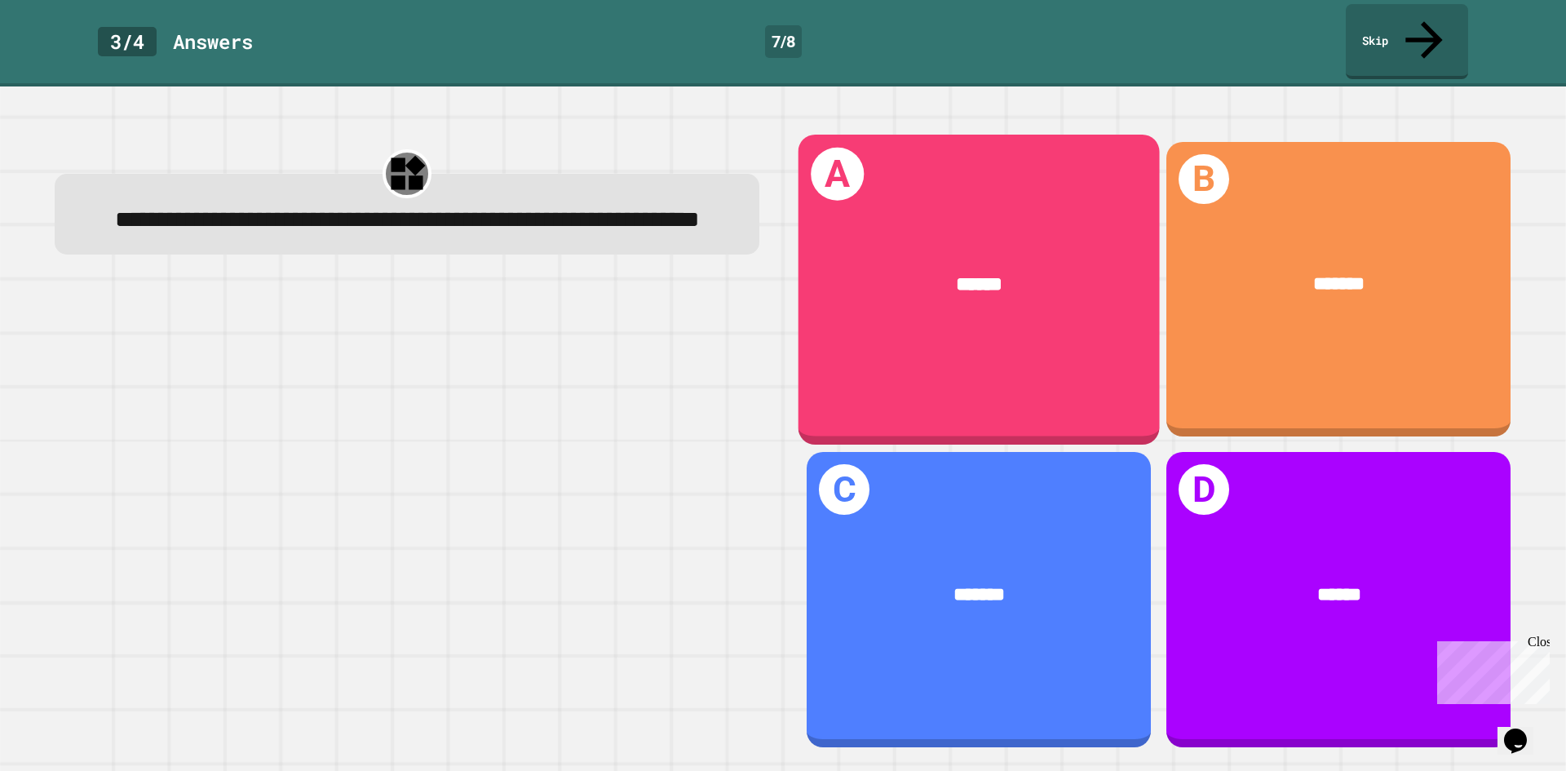
click at [878, 286] on div "******" at bounding box center [979, 284] width 361 height 109
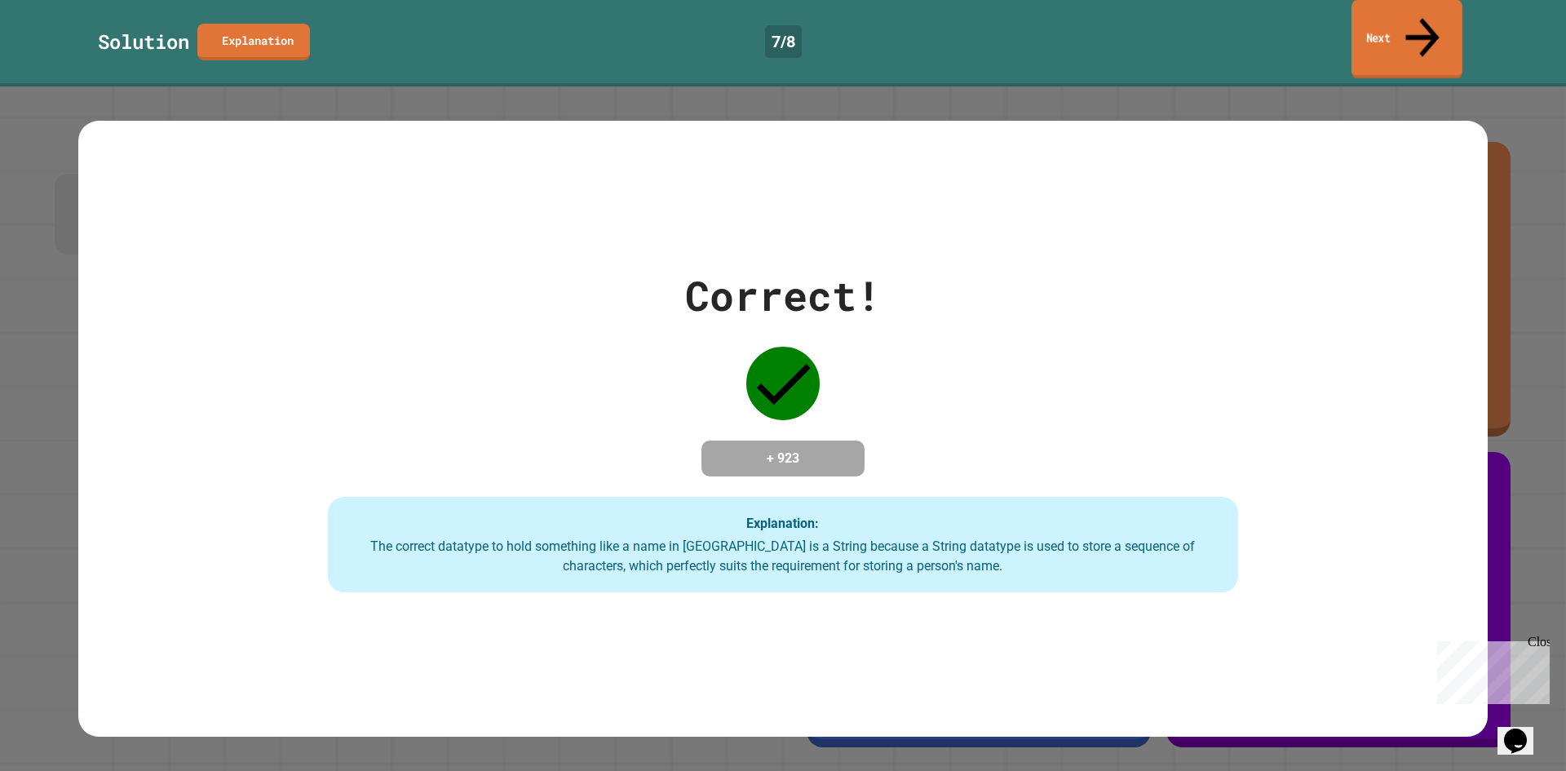
click at [1452, 23] on link "Next" at bounding box center [1407, 39] width 111 height 79
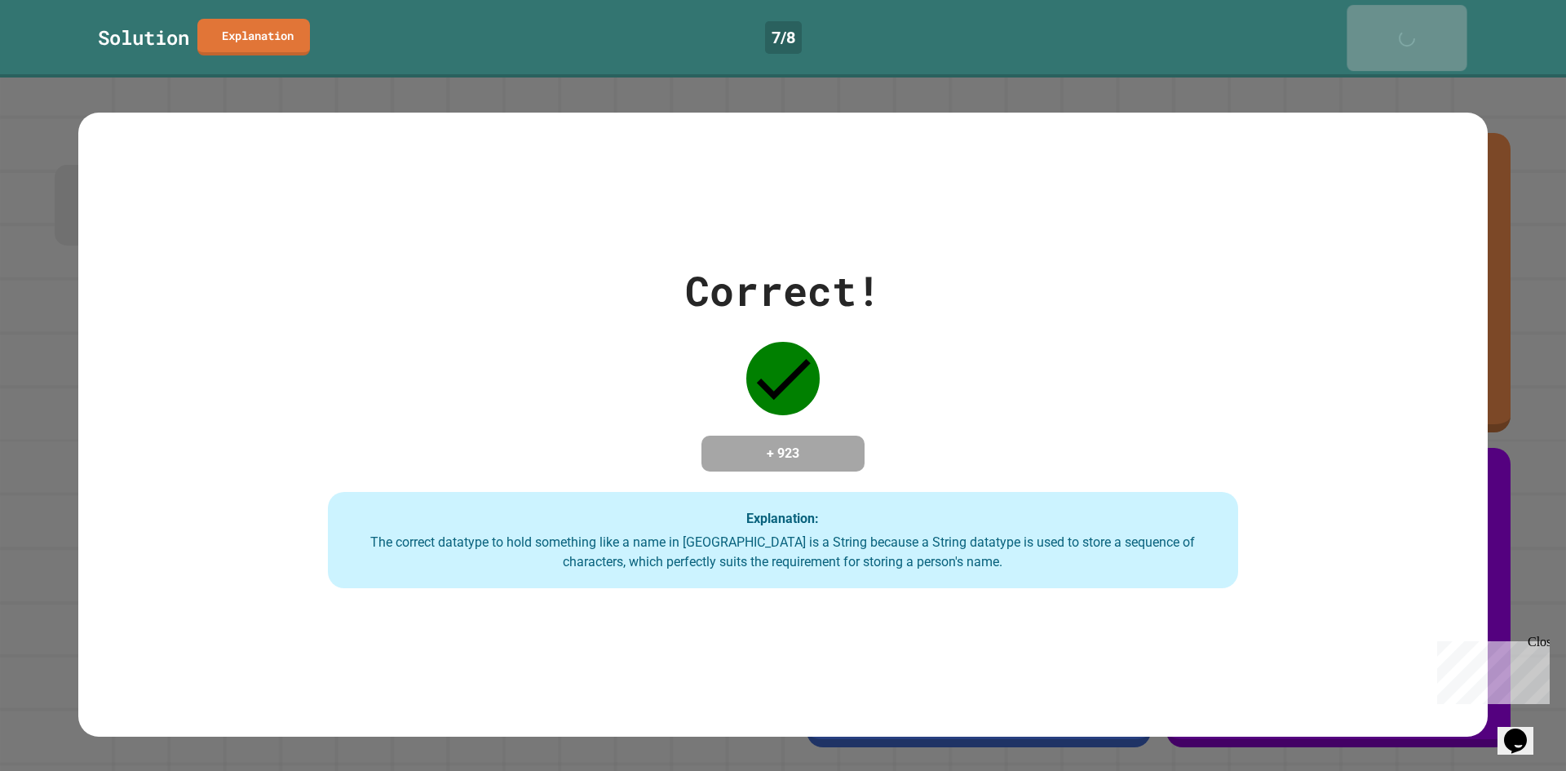
click at [1452, 23] on link "Next" at bounding box center [1407, 38] width 120 height 66
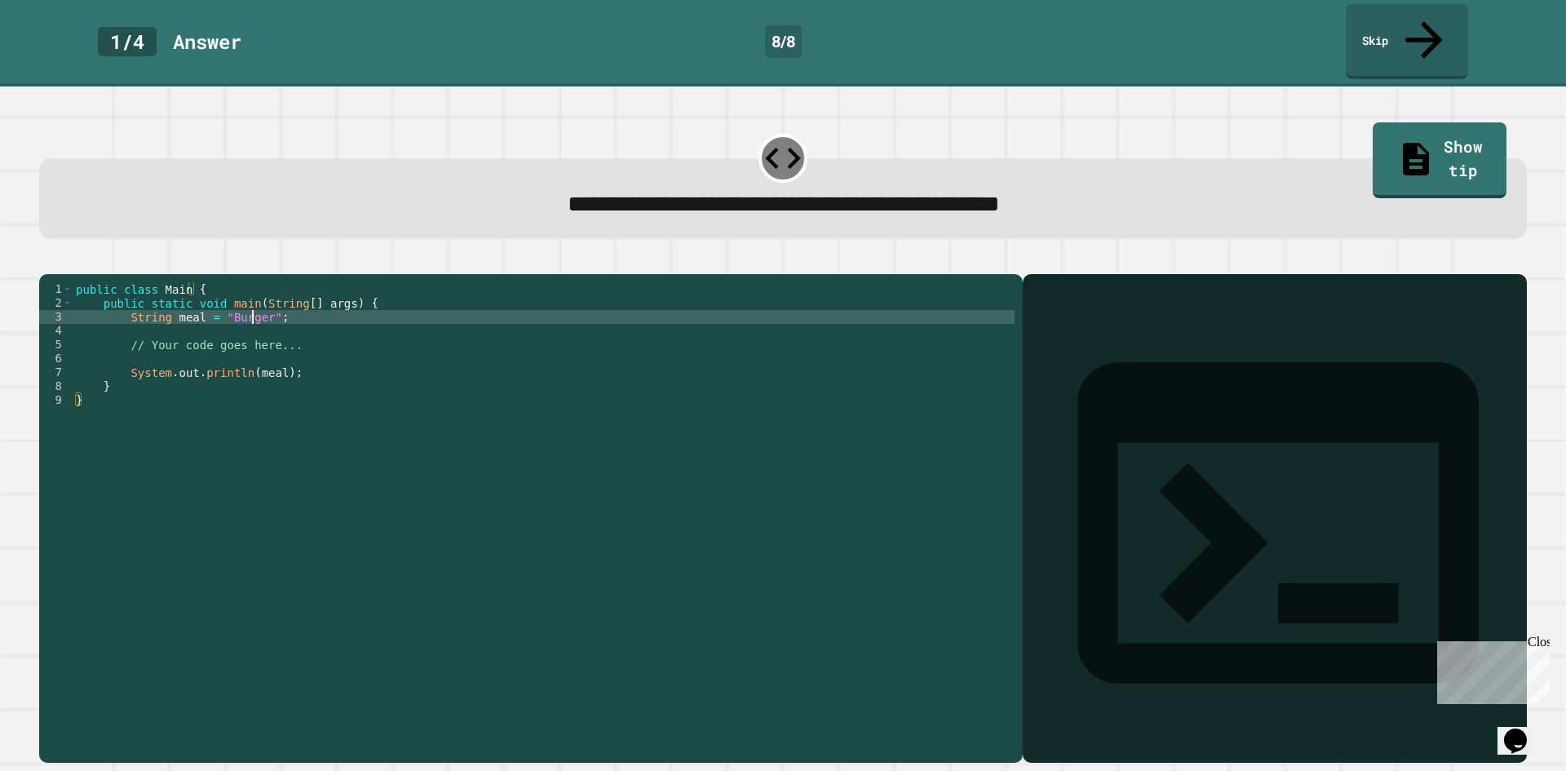
click at [252, 304] on div "public class Main { public static void main ( String [ ] args ) { String meal =…" at bounding box center [544, 517] width 942 height 471
type textarea "**********"
click at [47, 261] on button "button" at bounding box center [47, 261] width 0 height 0
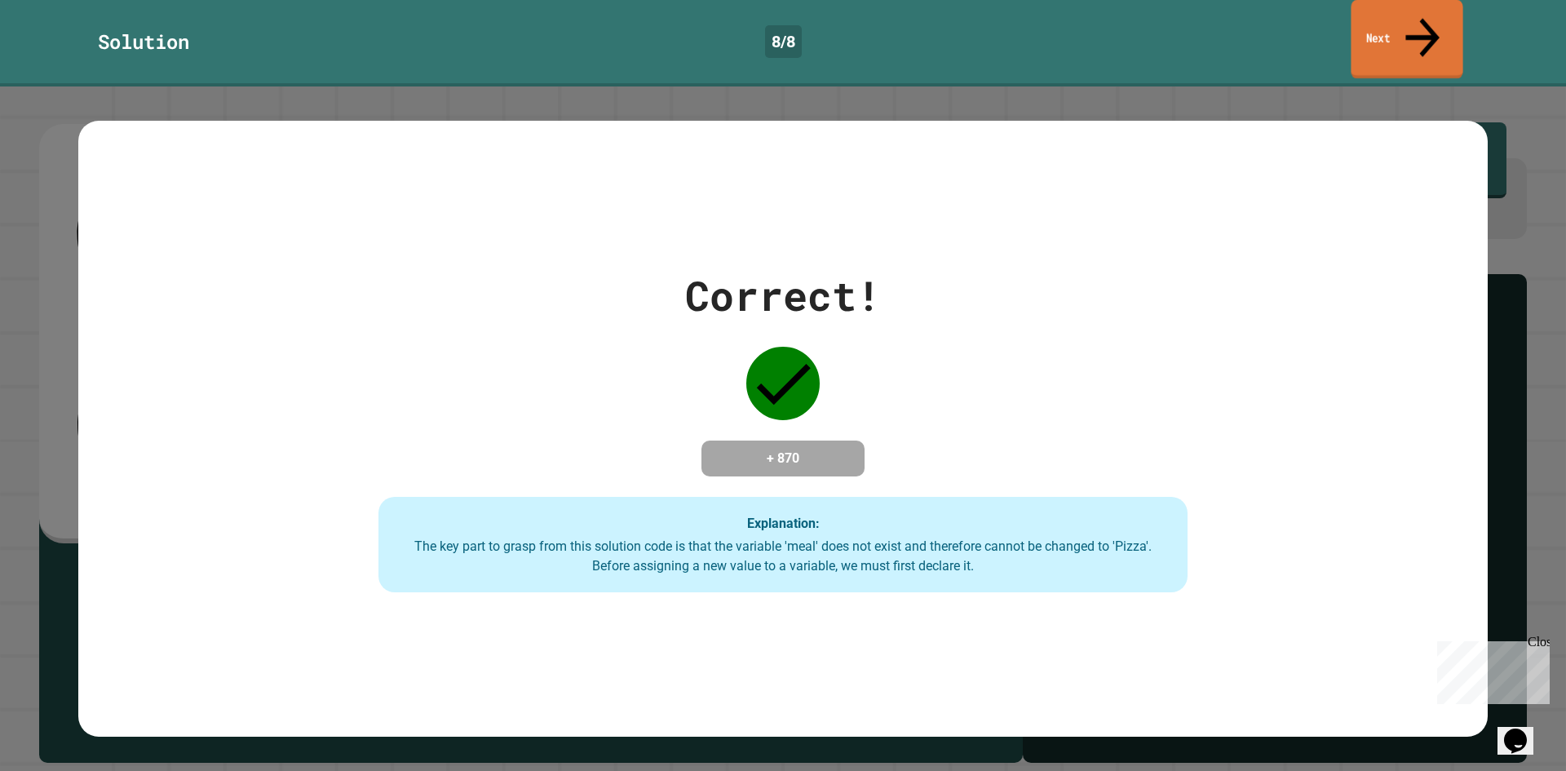
click at [1387, 15] on link "Next" at bounding box center [1407, 39] width 112 height 79
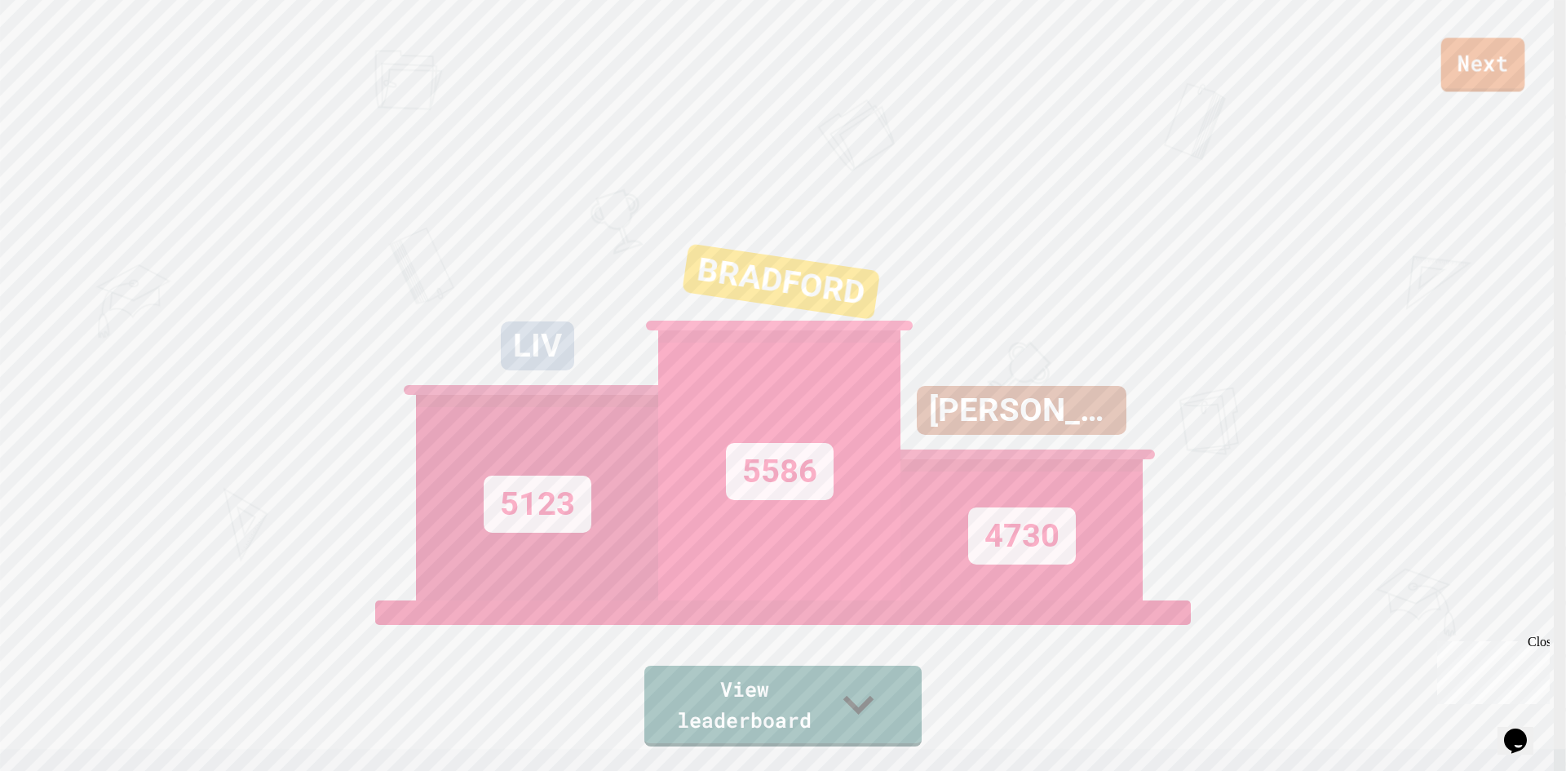
click at [1476, 46] on link "Next" at bounding box center [1483, 65] width 84 height 54
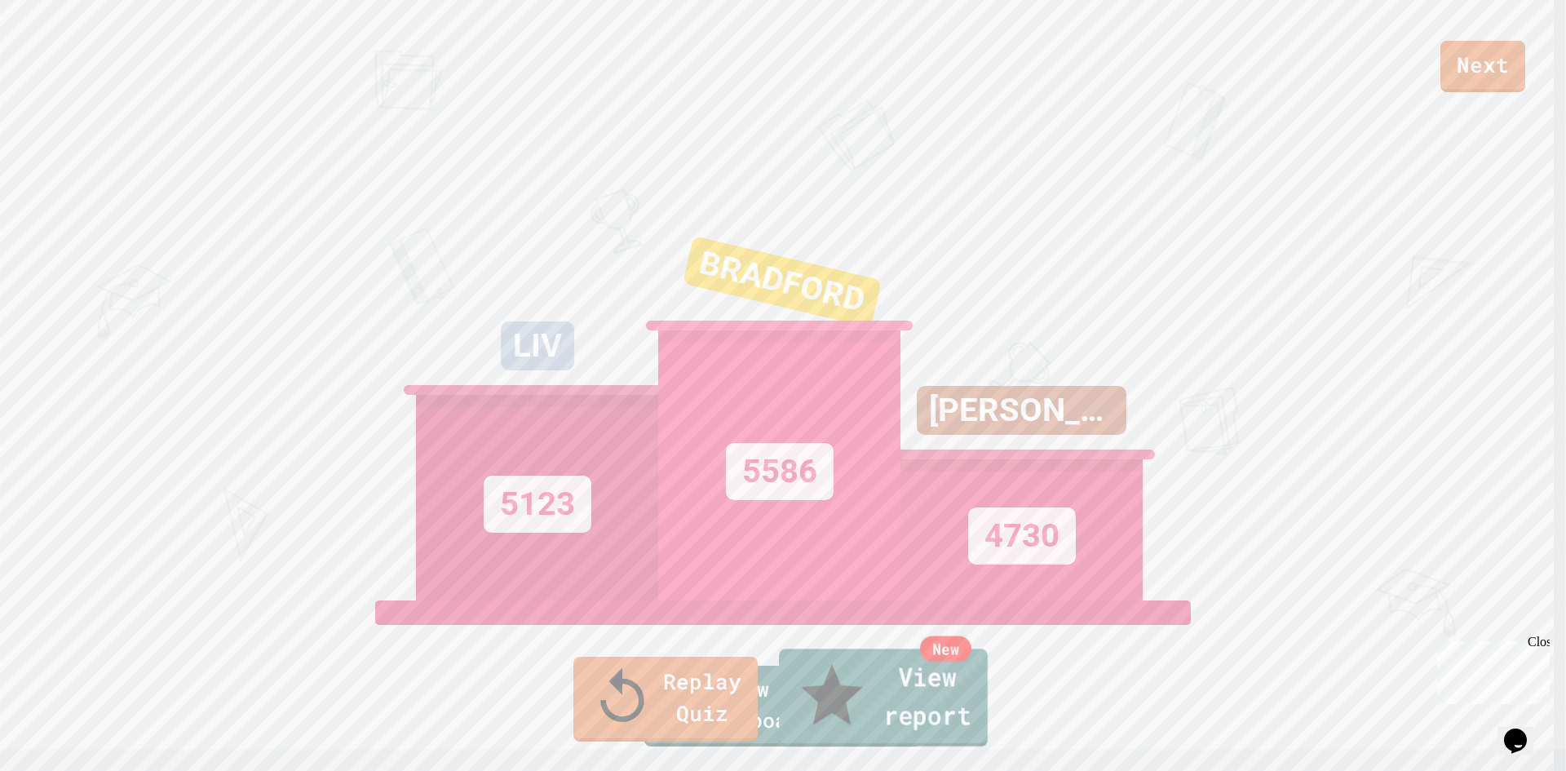
click at [907, 702] on link "New View report" at bounding box center [883, 698] width 209 height 98
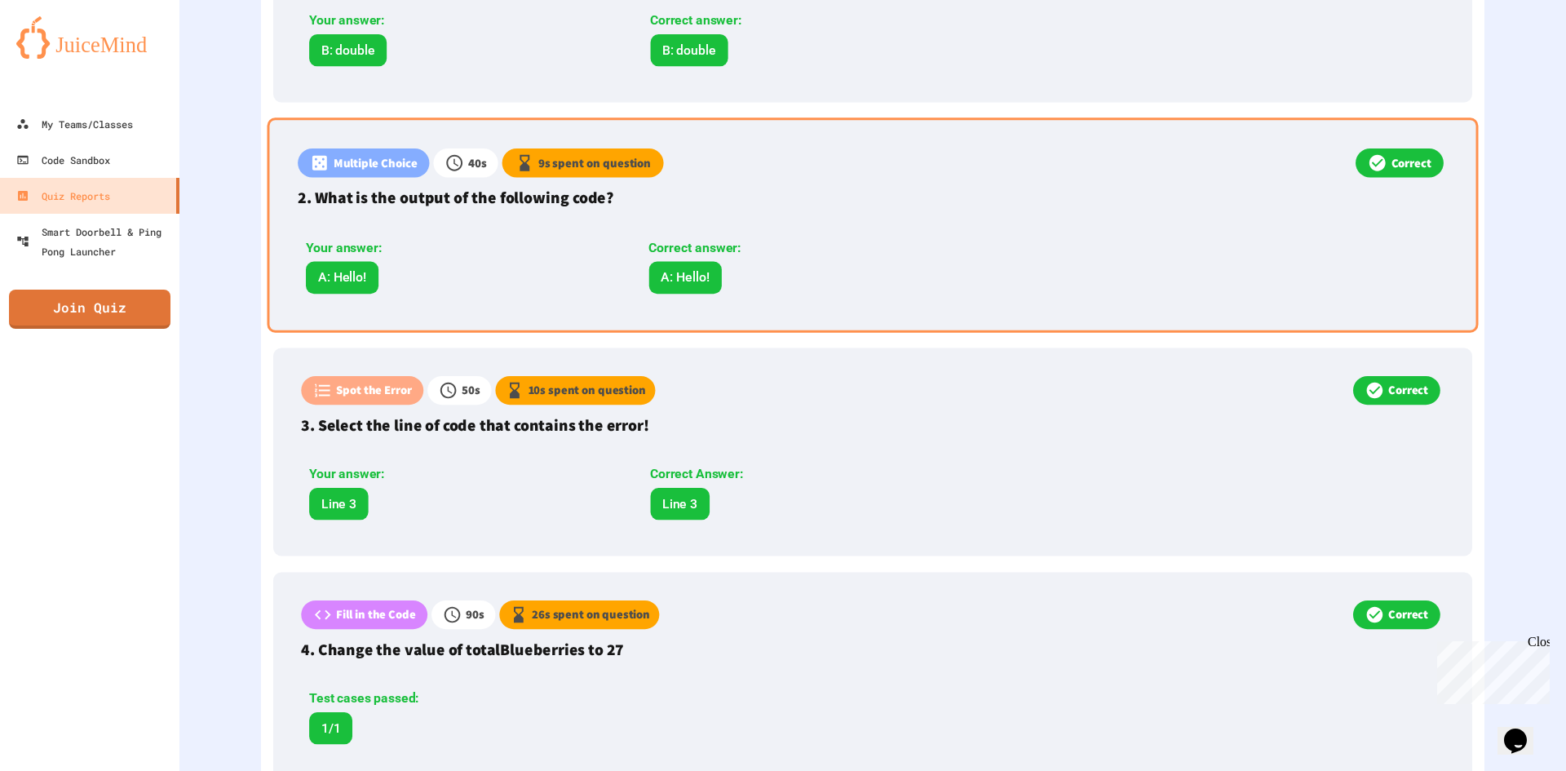
scroll to position [650, 0]
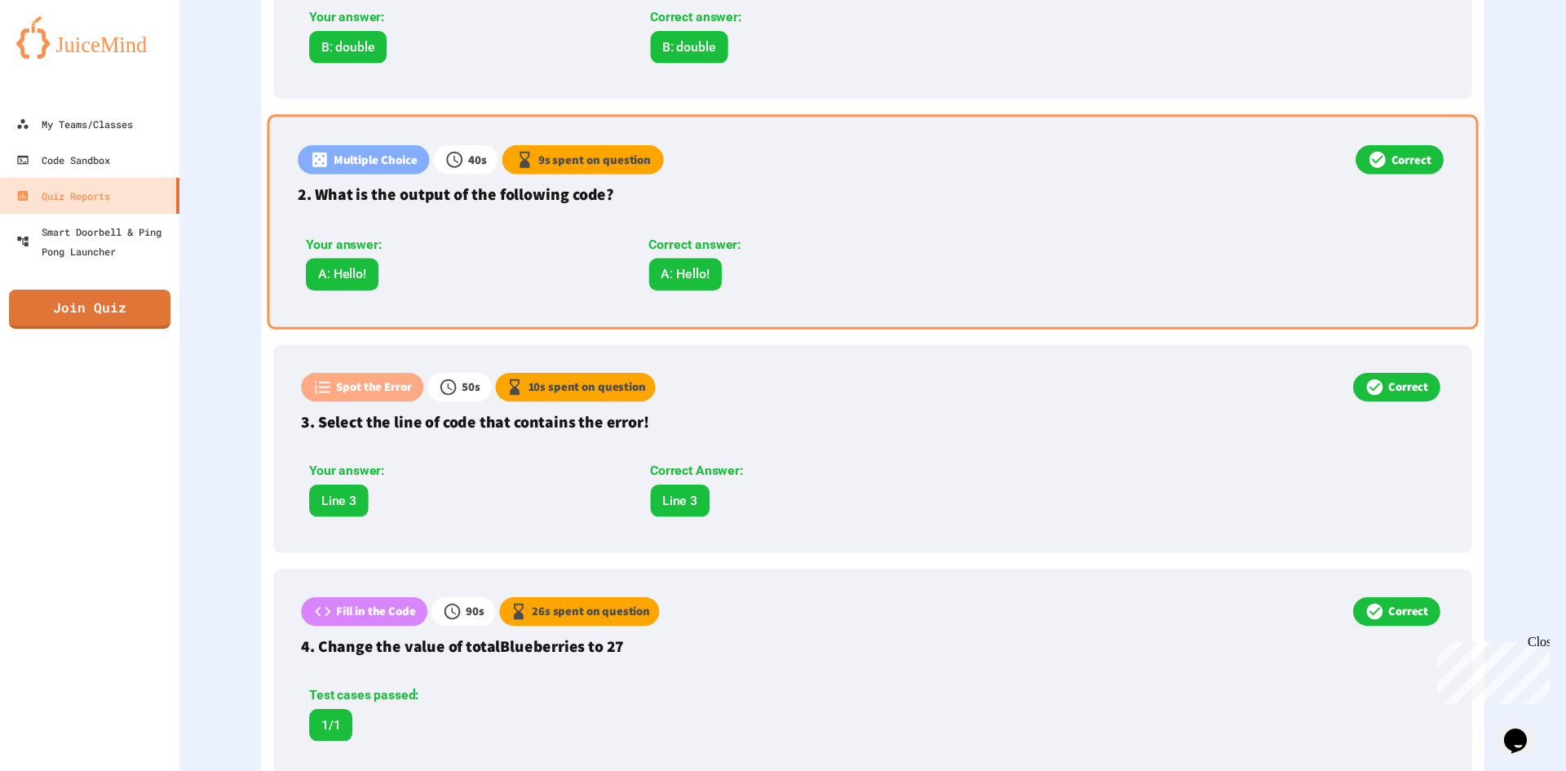
drag, startPoint x: 1438, startPoint y: 255, endPoint x: 1408, endPoint y: 215, distance: 50.1
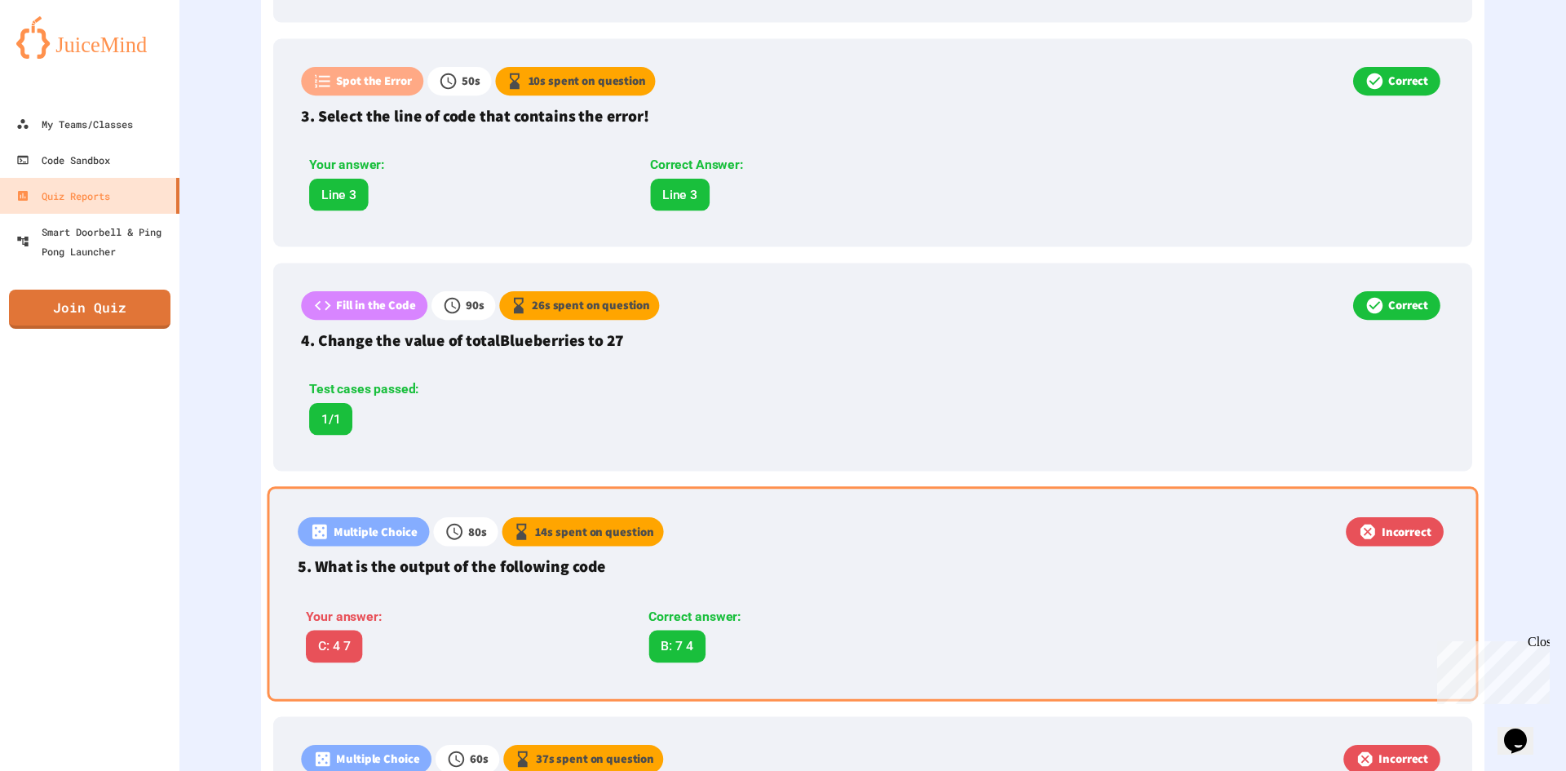
scroll to position [1029, 0]
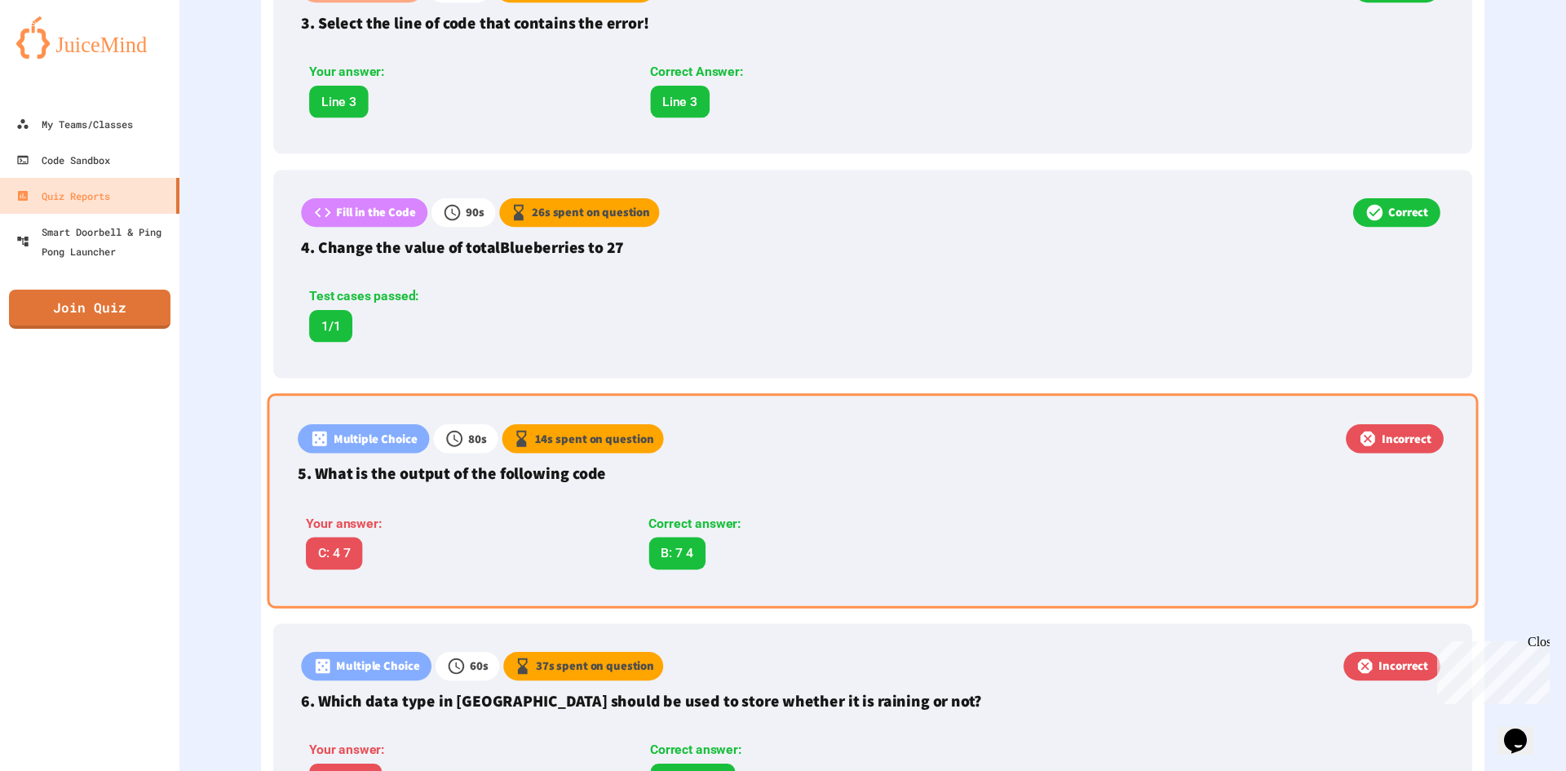
click at [359, 437] on p "Multiple Choice" at bounding box center [376, 439] width 84 height 18
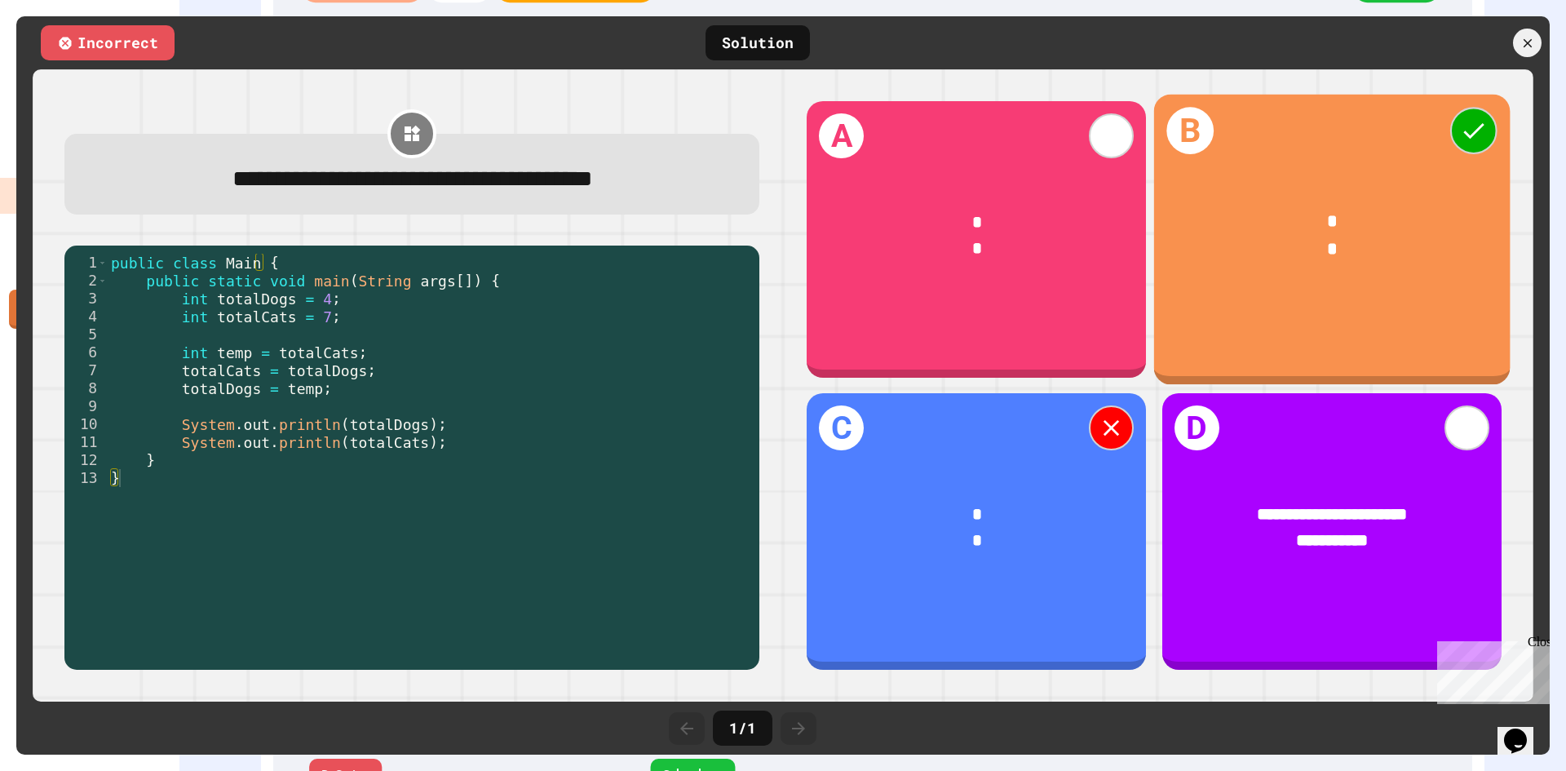
click at [1327, 178] on div "* *" at bounding box center [1331, 235] width 356 height 125
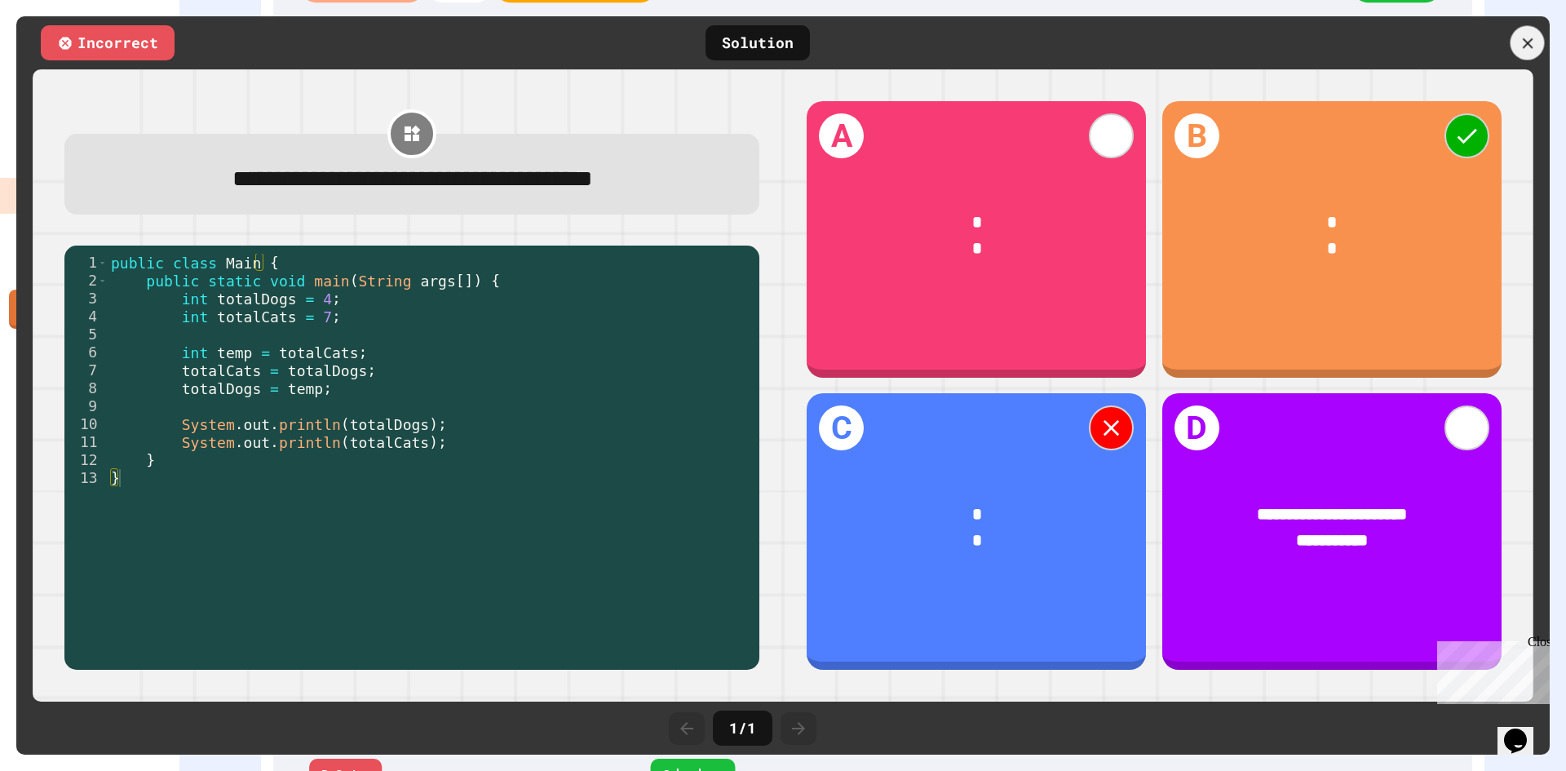
click at [1519, 36] on icon at bounding box center [1528, 43] width 18 height 18
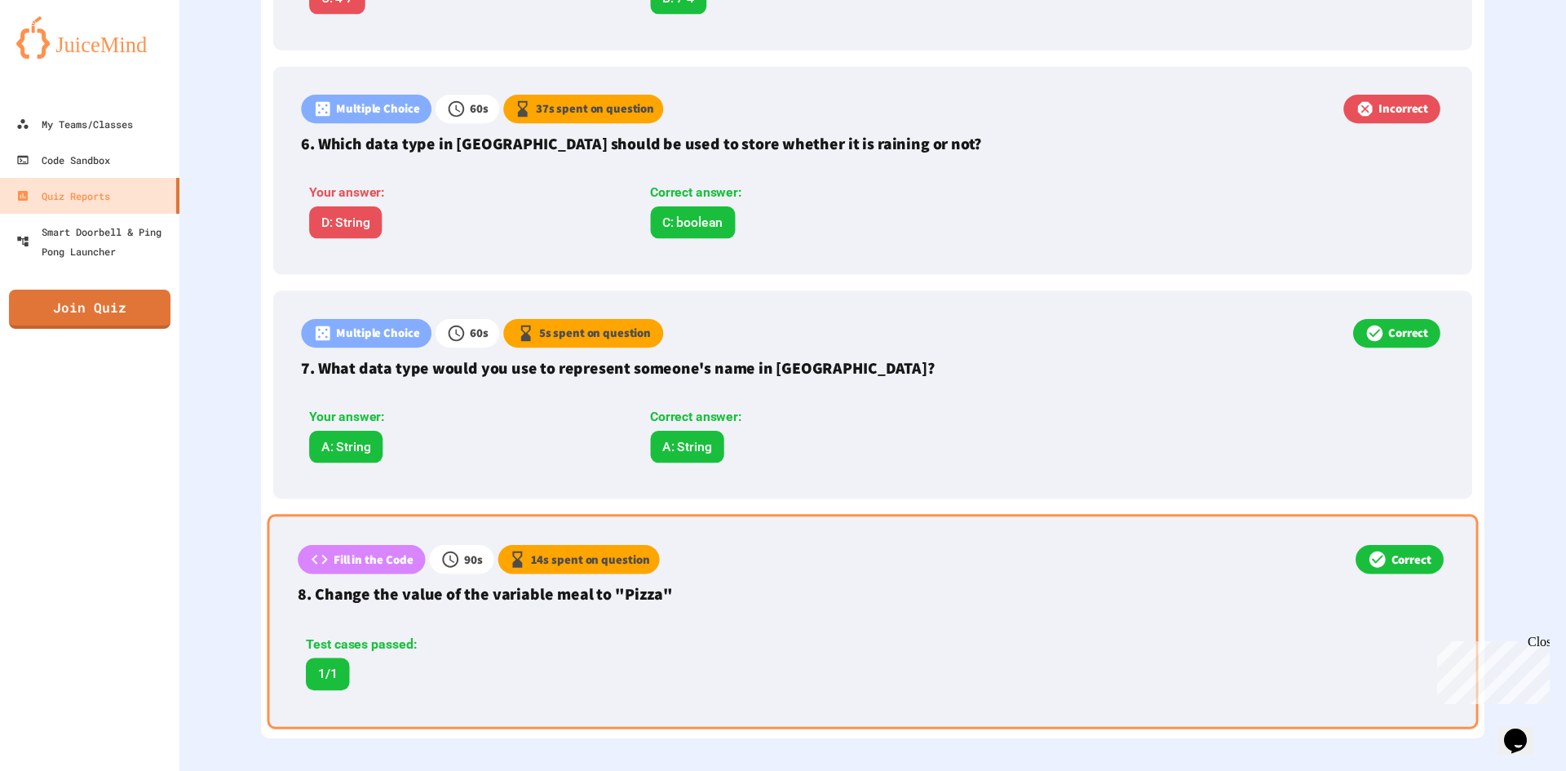
scroll to position [1593, 0]
click at [369, 551] on p "Fill in the Code" at bounding box center [374, 560] width 80 height 18
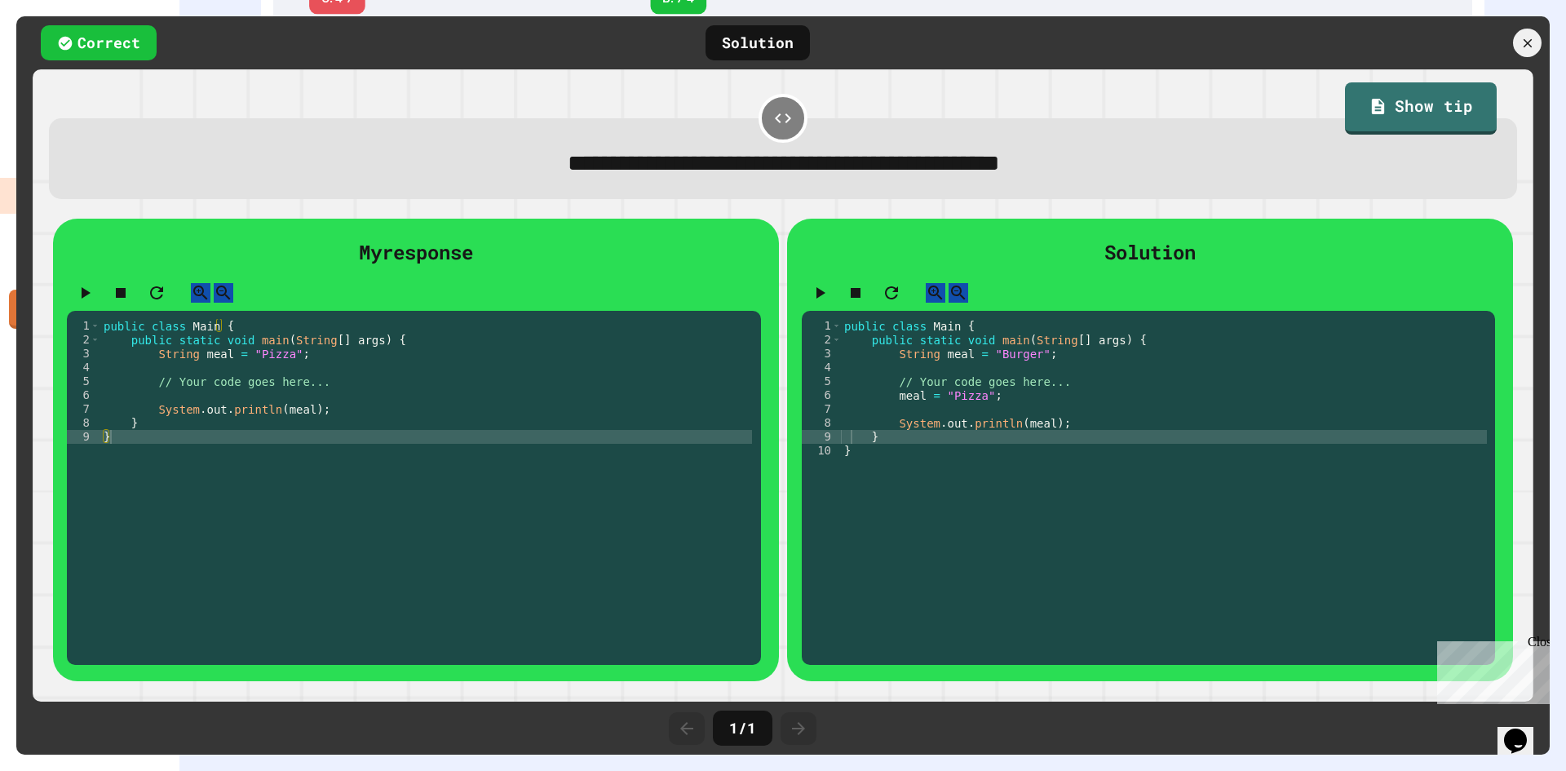
scroll to position [1588, 0]
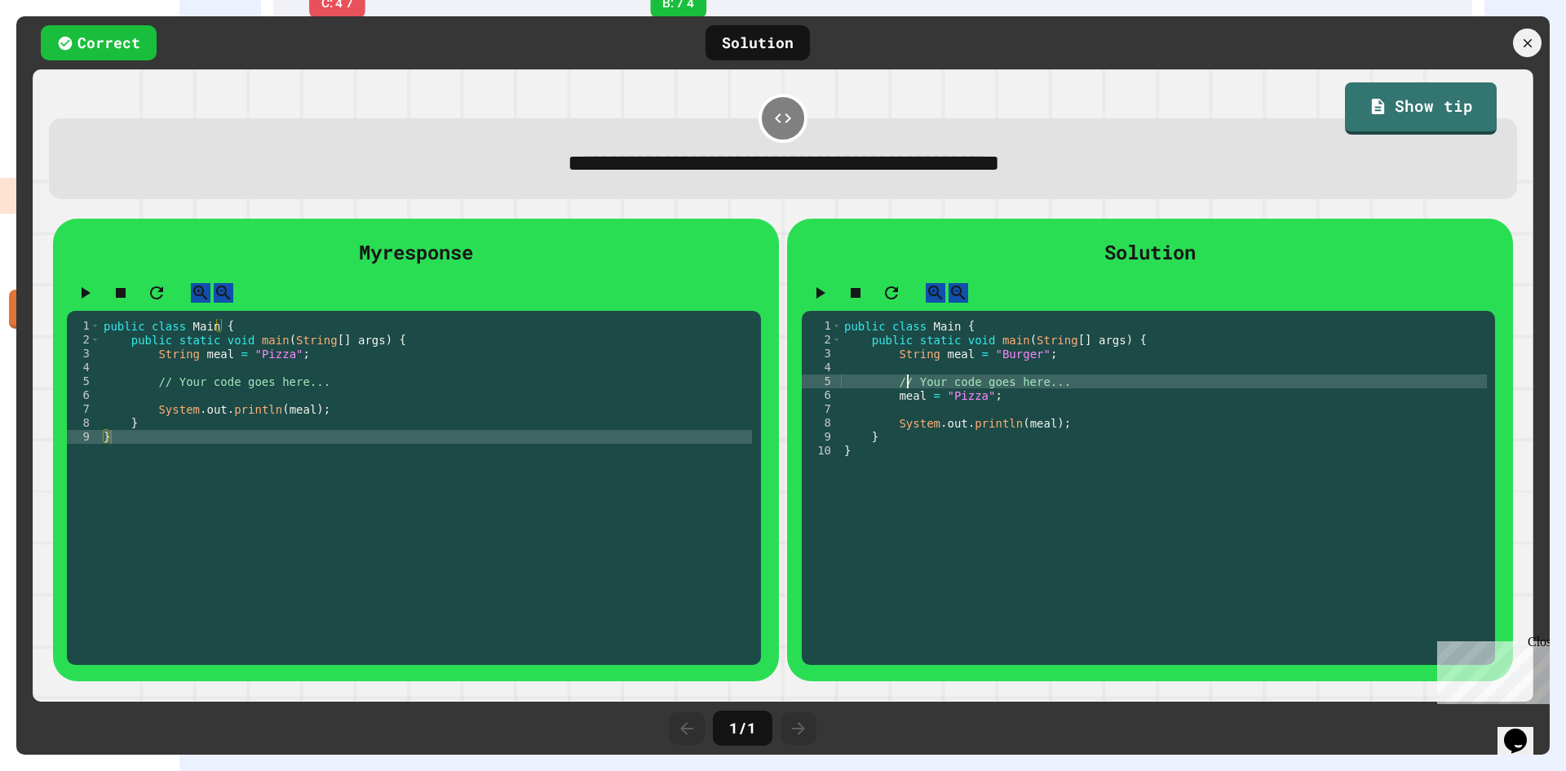
click at [903, 401] on div "public class Main { public static void main ( String [ ] args ) { String meal =…" at bounding box center [1164, 478] width 646 height 319
click at [911, 415] on div "public class Main { public static void main ( String [ ] args ) { String meal =…" at bounding box center [1164, 478] width 646 height 319
click at [968, 415] on div "public class Main { public static void main ( String [ ] args ) { String meal =…" at bounding box center [1164, 478] width 646 height 319
type textarea "**********"
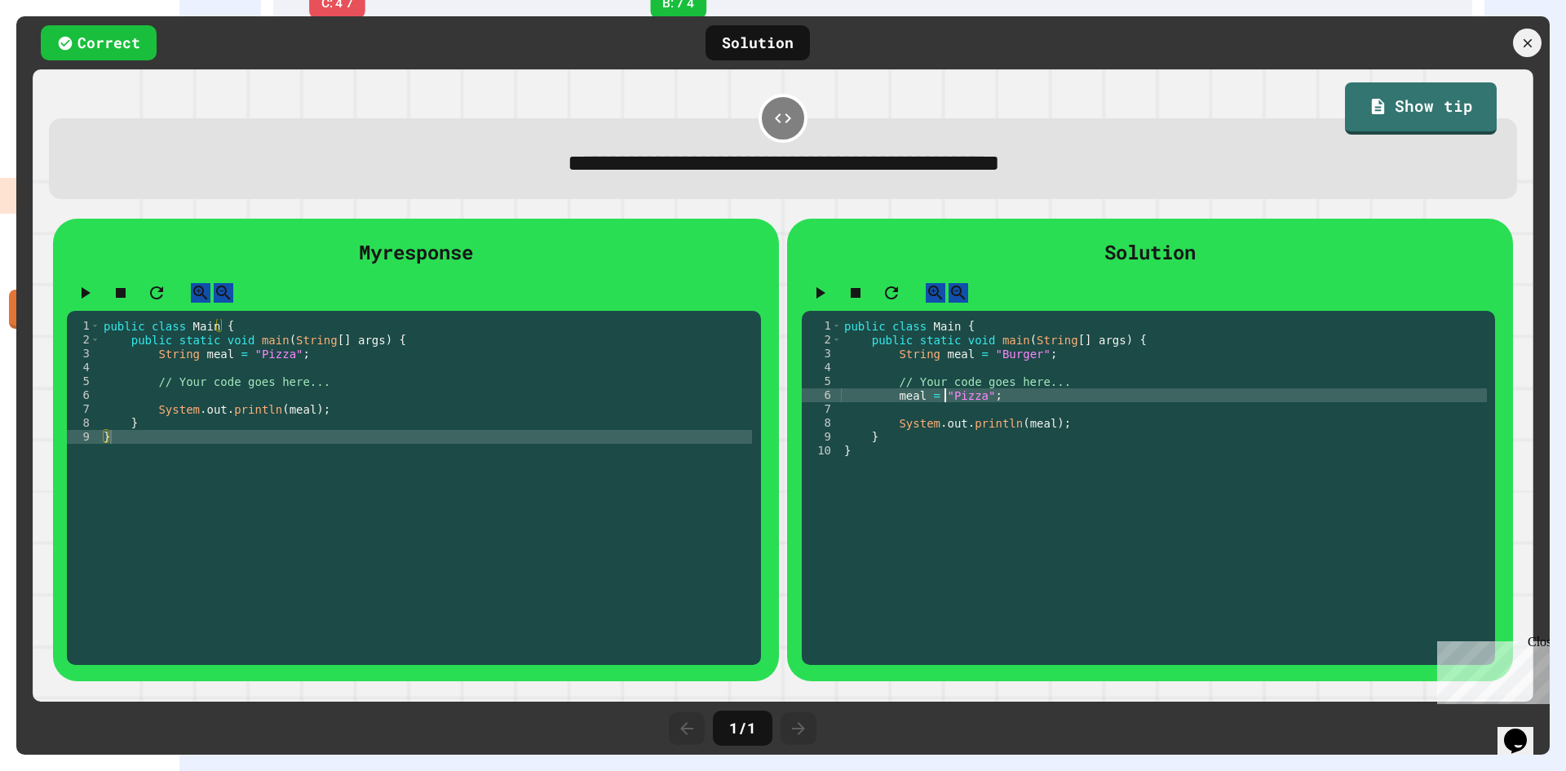
click at [297, 410] on div "public class Main { public static void main ( String [ ] args ) { String meal =…" at bounding box center [426, 478] width 652 height 319
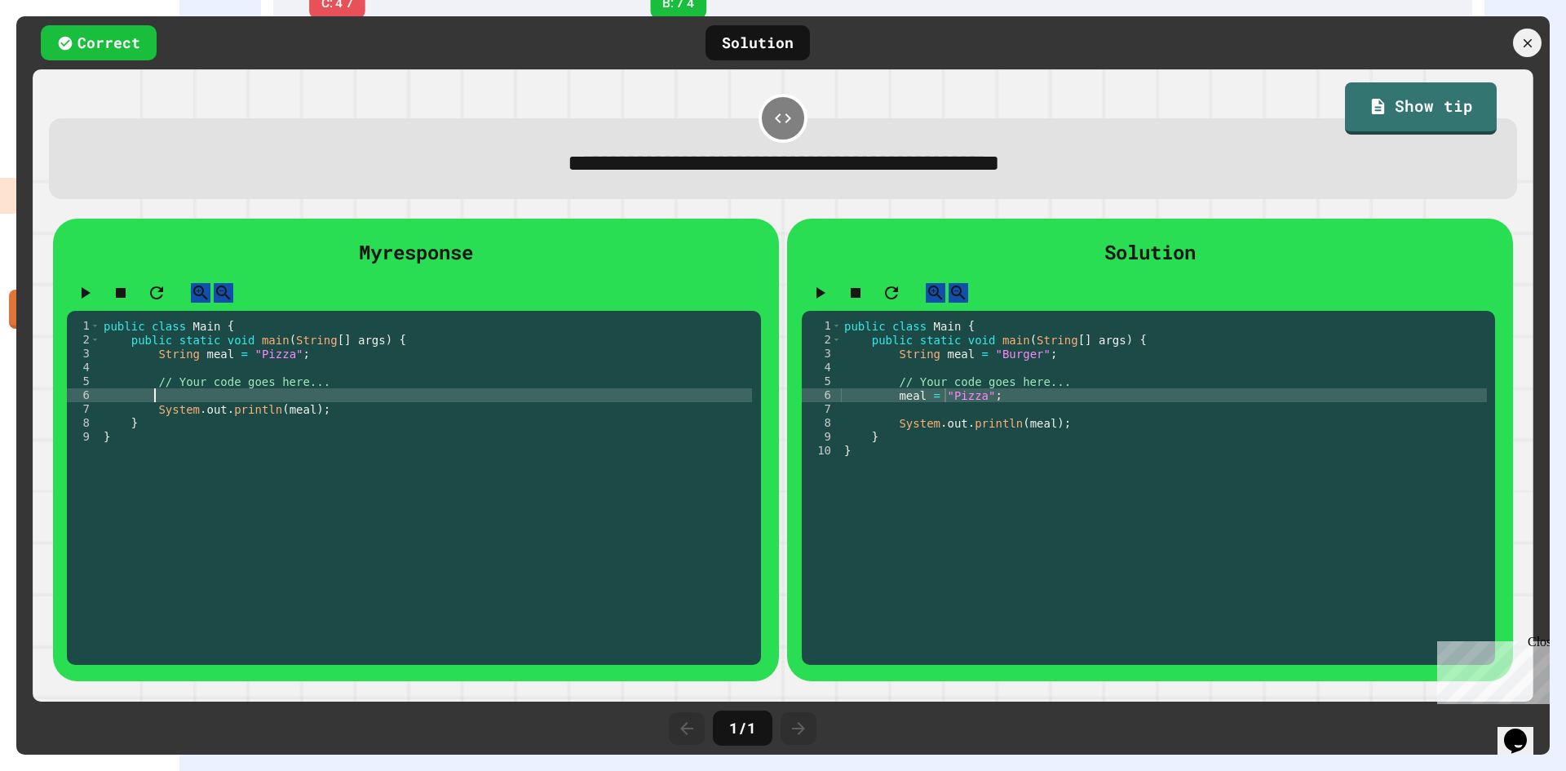
type textarea "*"
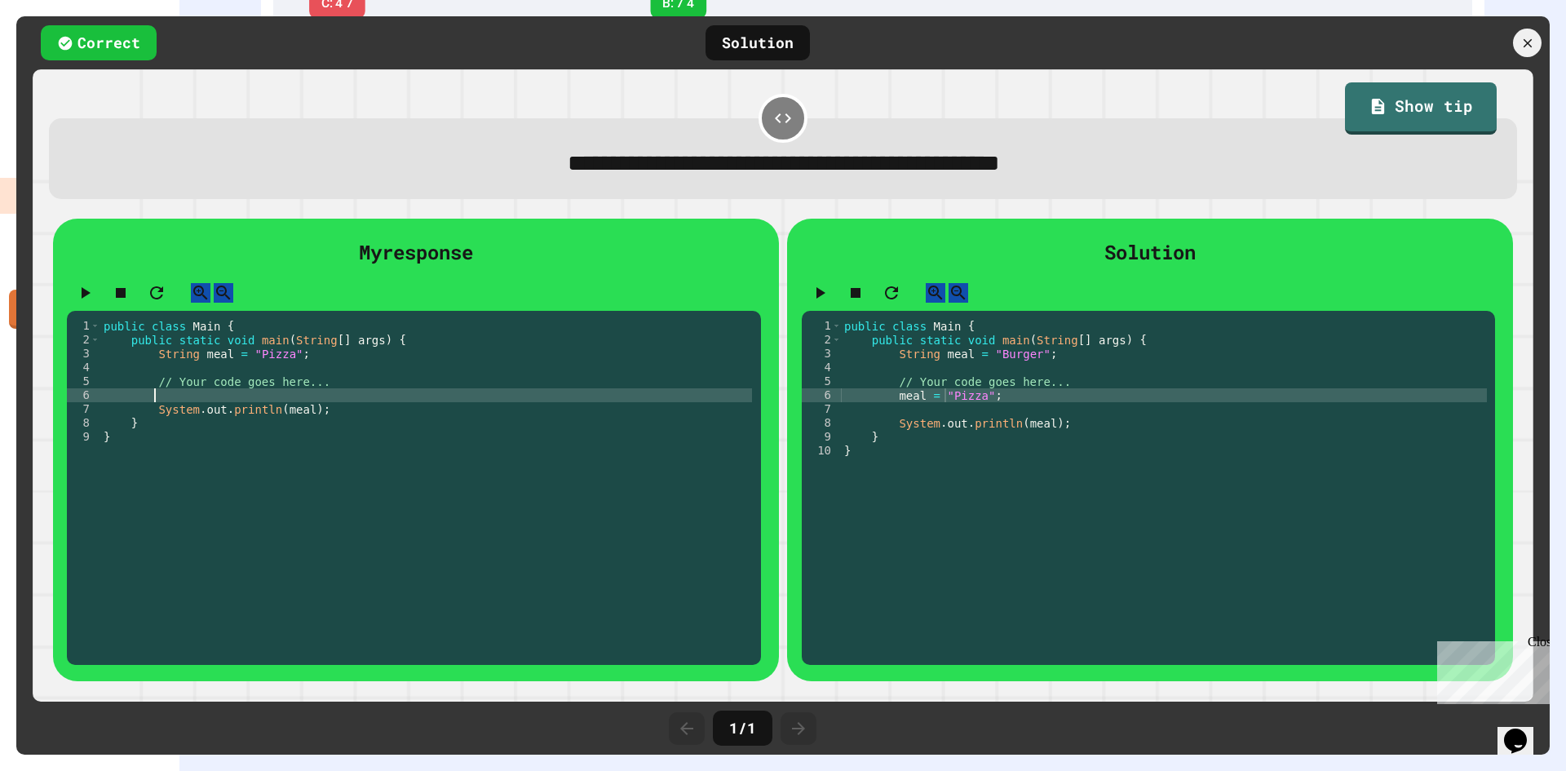
type textarea "*"
click at [1517, 30] on div at bounding box center [1528, 43] width 34 height 34
